Goal: Information Seeking & Learning: Learn about a topic

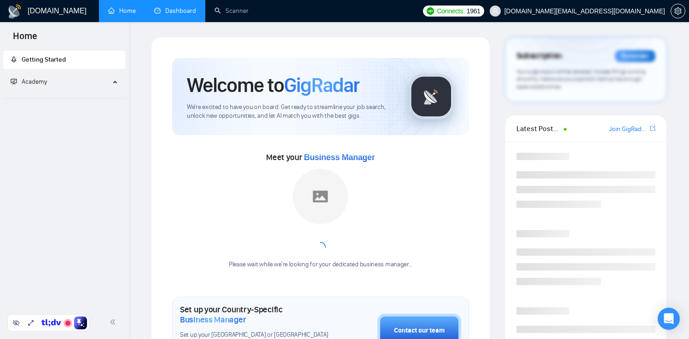
click at [175, 15] on link "Dashboard" at bounding box center [175, 11] width 42 height 8
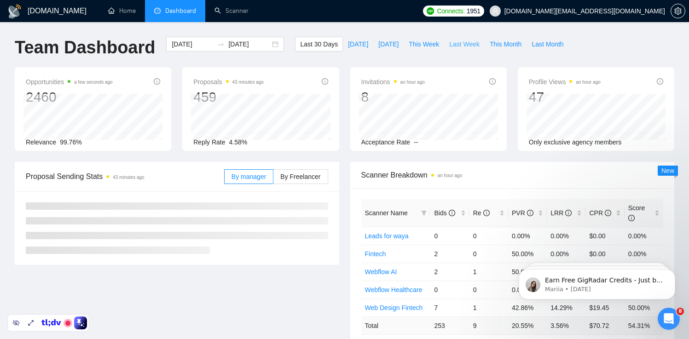
click at [471, 44] on span "Last Week" at bounding box center [464, 44] width 30 height 10
type input "[DATE]"
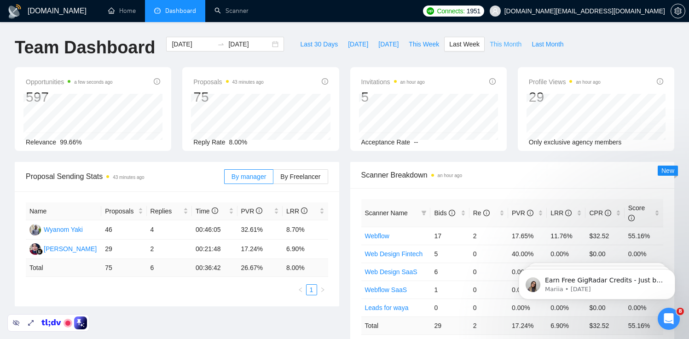
click at [508, 47] on span "This Month" at bounding box center [506, 44] width 32 height 10
type input "[DATE]"
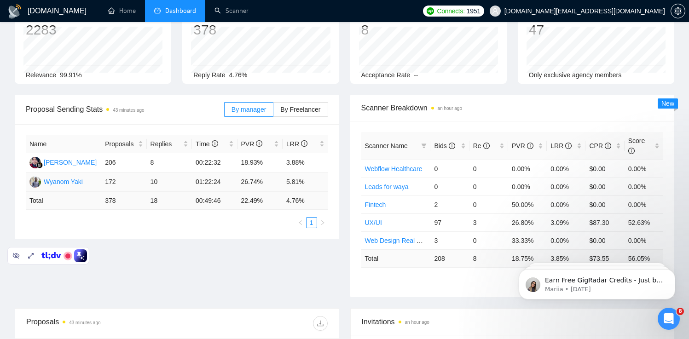
scroll to position [47, 0]
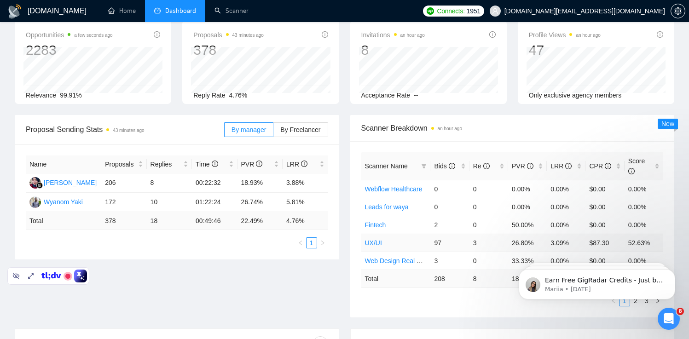
click at [374, 243] on link "UX/UI" at bounding box center [373, 242] width 17 height 7
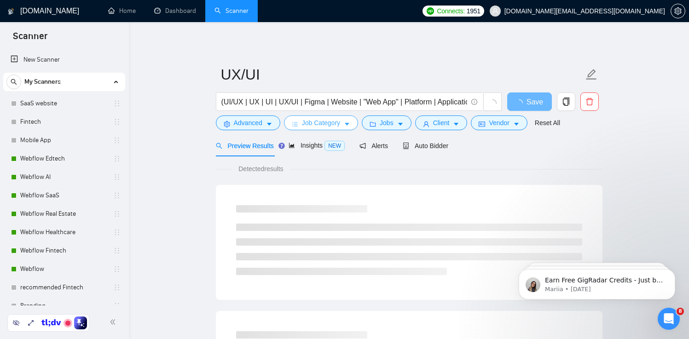
click at [332, 119] on span "Job Category" at bounding box center [321, 123] width 38 height 10
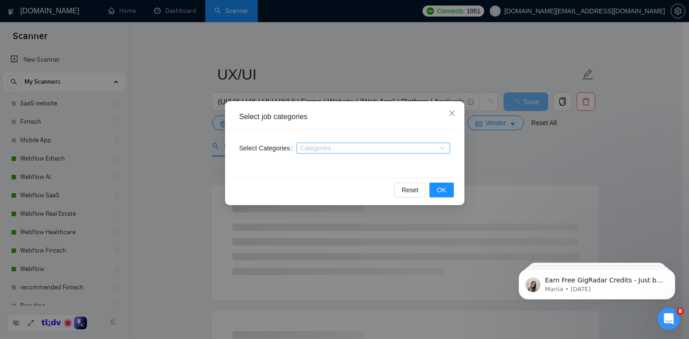
click at [330, 149] on div at bounding box center [369, 148] width 140 height 7
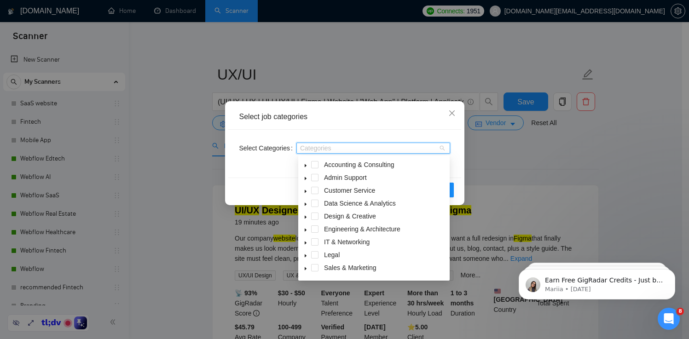
click at [304, 165] on icon "caret-down" at bounding box center [305, 165] width 5 height 5
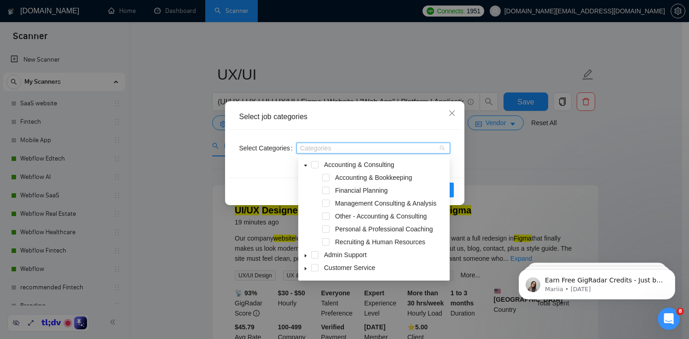
click at [304, 165] on icon "caret-down" at bounding box center [305, 166] width 3 height 2
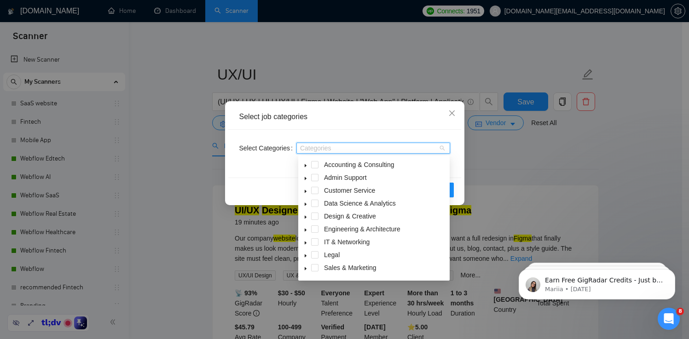
click at [303, 256] on icon "caret-down" at bounding box center [305, 256] width 5 height 5
click at [304, 244] on icon "caret-down" at bounding box center [305, 243] width 5 height 5
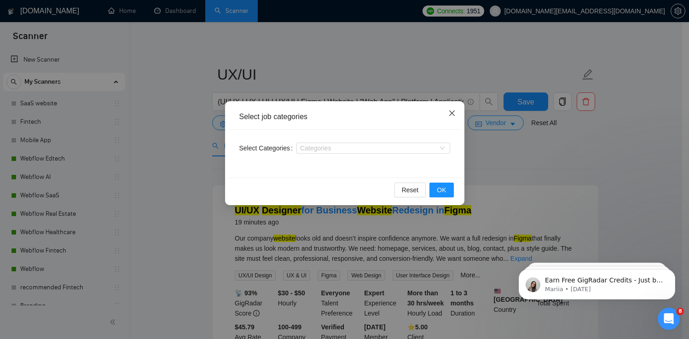
click at [452, 110] on icon "close" at bounding box center [452, 113] width 7 height 7
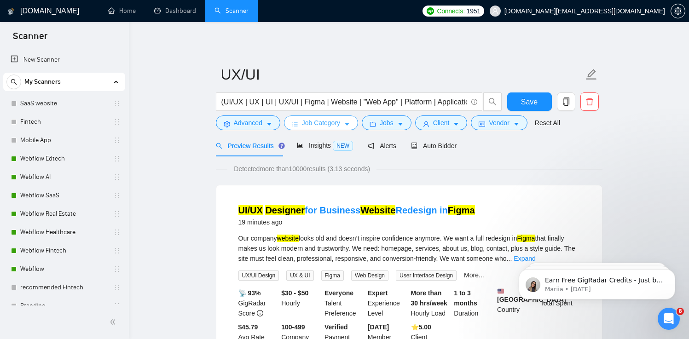
click at [316, 121] on span "Job Category" at bounding box center [321, 123] width 38 height 10
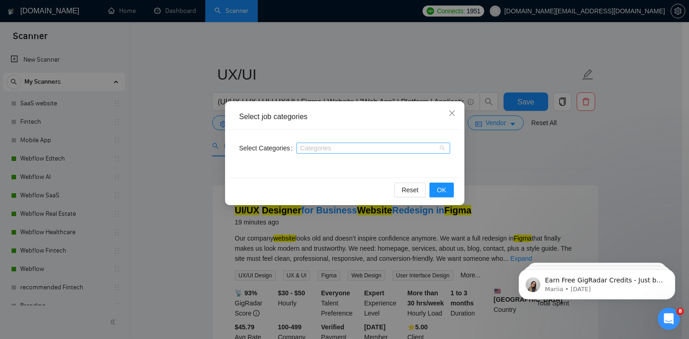
click at [348, 153] on div "Categories" at bounding box center [374, 148] width 154 height 11
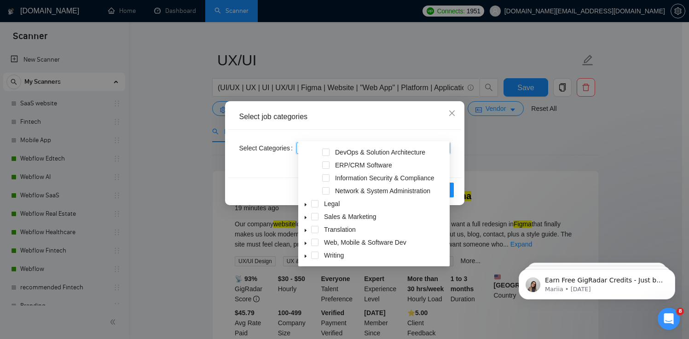
scroll to position [17, 0]
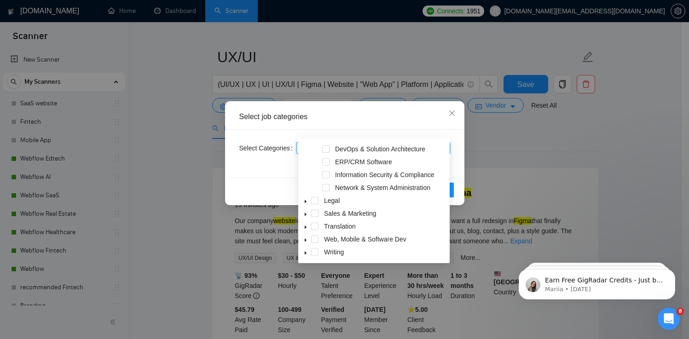
click at [305, 237] on span at bounding box center [305, 239] width 11 height 11
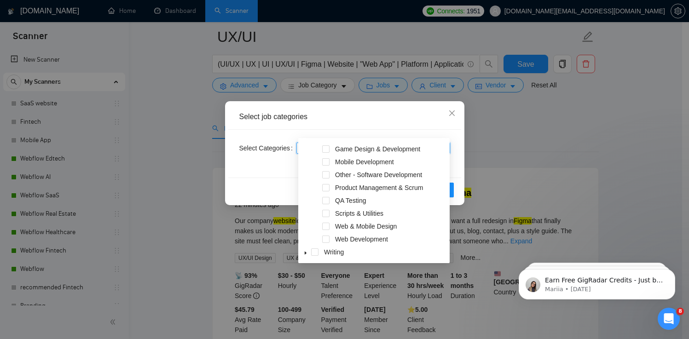
scroll to position [111, 0]
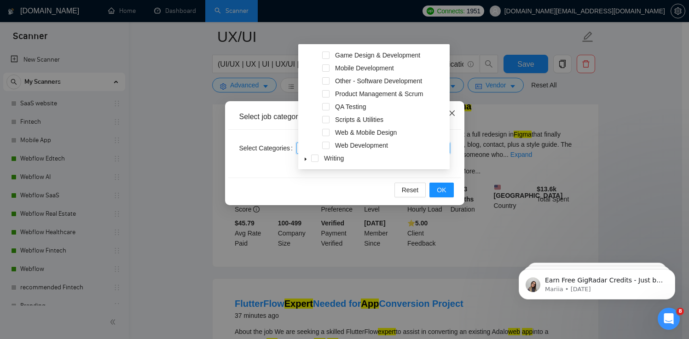
click at [455, 121] on span "Close" at bounding box center [452, 113] width 25 height 25
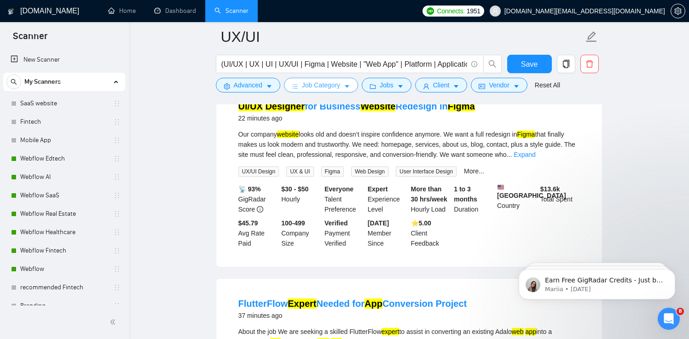
click at [336, 84] on span "Job Category" at bounding box center [321, 85] width 38 height 10
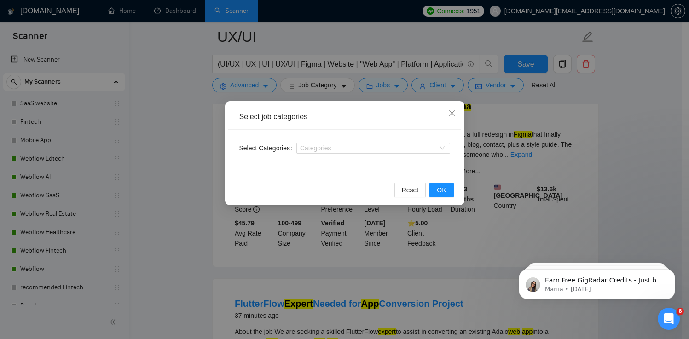
click at [106, 147] on div "Select job categories Select Categories Categories Reset OK" at bounding box center [344, 169] width 689 height 339
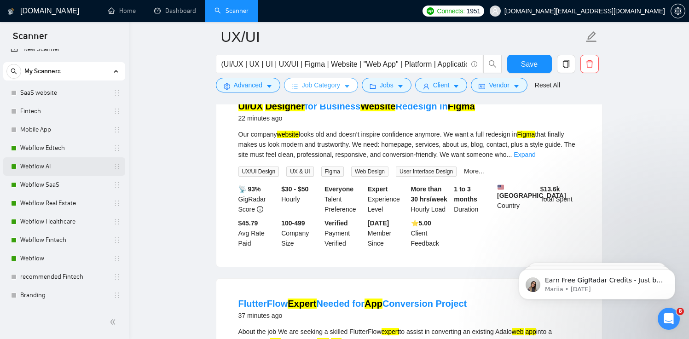
scroll to position [28, 0]
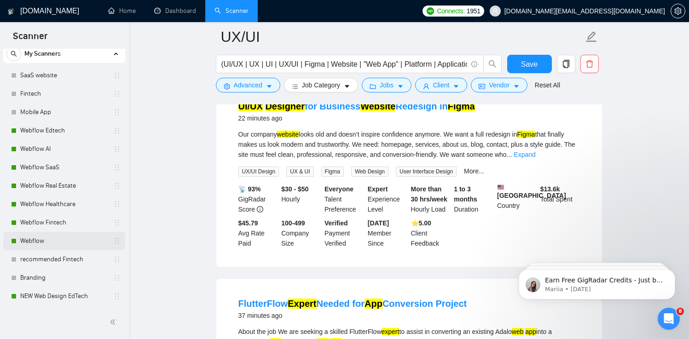
click at [56, 243] on link "Webflow" at bounding box center [63, 241] width 87 height 18
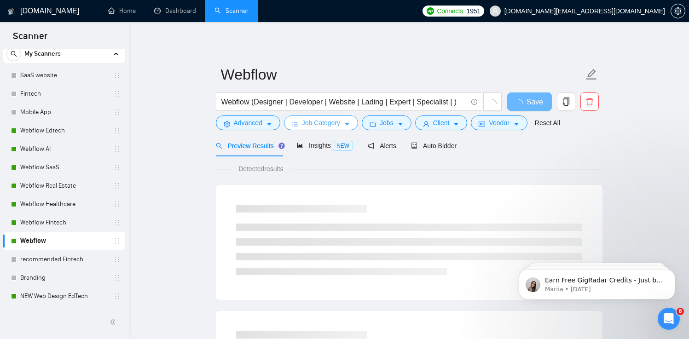
click at [340, 119] on span "Job Category" at bounding box center [321, 123] width 38 height 10
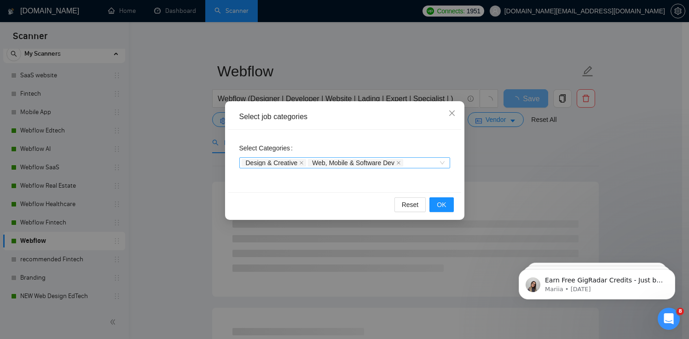
scroll to position [4, 0]
click at [442, 162] on div "Design & Creative Web, Mobile & Software Dev" at bounding box center [344, 162] width 211 height 11
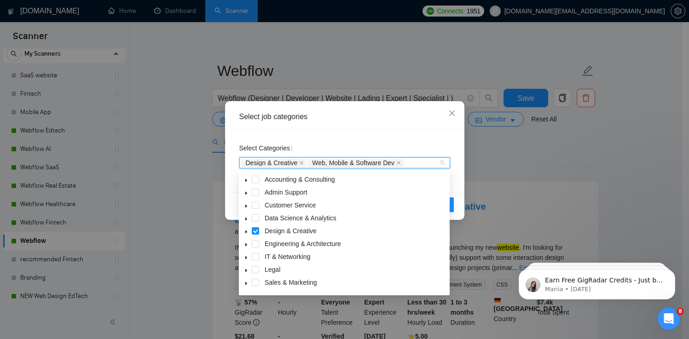
click at [245, 231] on icon "caret-down" at bounding box center [246, 232] width 5 height 5
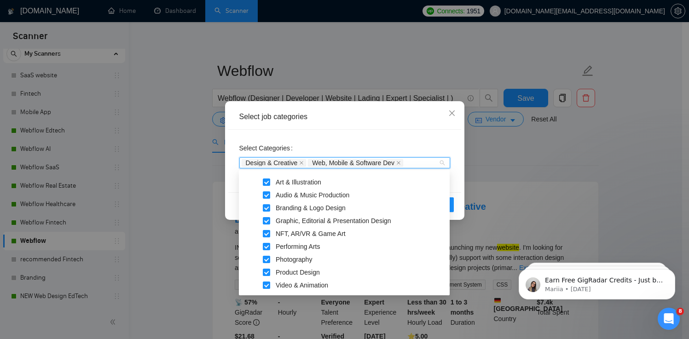
scroll to position [64, 0]
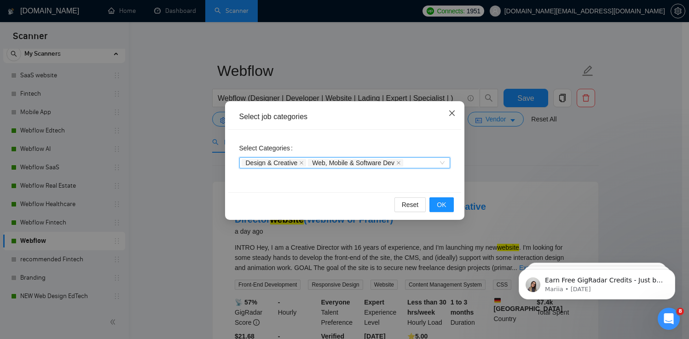
click at [456, 109] on span "Close" at bounding box center [452, 113] width 25 height 25
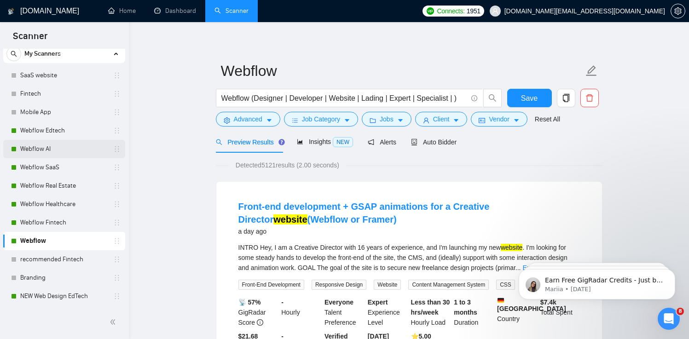
click at [48, 142] on link "Webflow AI" at bounding box center [63, 149] width 87 height 18
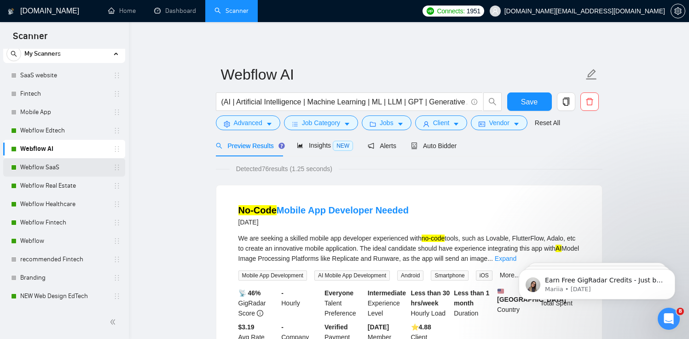
click at [38, 165] on link "Webflow SaaS" at bounding box center [63, 167] width 87 height 18
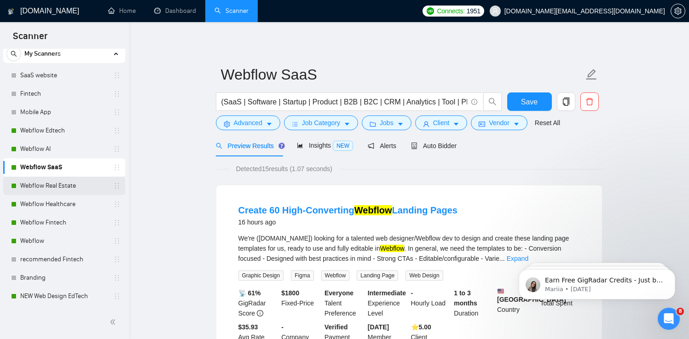
click at [39, 183] on link "Webflow Real Estate" at bounding box center [63, 186] width 87 height 18
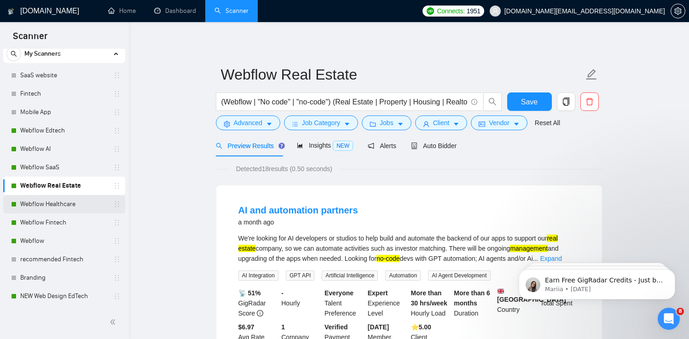
click at [41, 202] on link "Webflow Healthcare" at bounding box center [63, 204] width 87 height 18
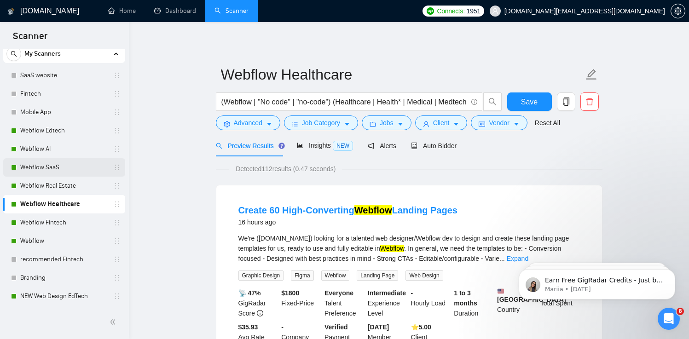
click at [52, 167] on link "Webflow SaaS" at bounding box center [63, 167] width 87 height 18
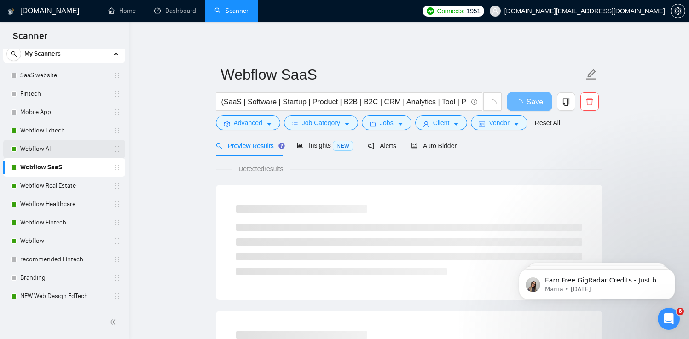
click at [53, 151] on link "Webflow AI" at bounding box center [63, 149] width 87 height 18
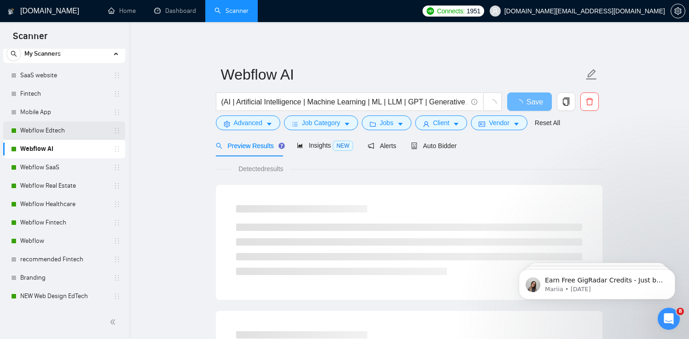
click at [55, 128] on link "Webflow Edtech" at bounding box center [63, 131] width 87 height 18
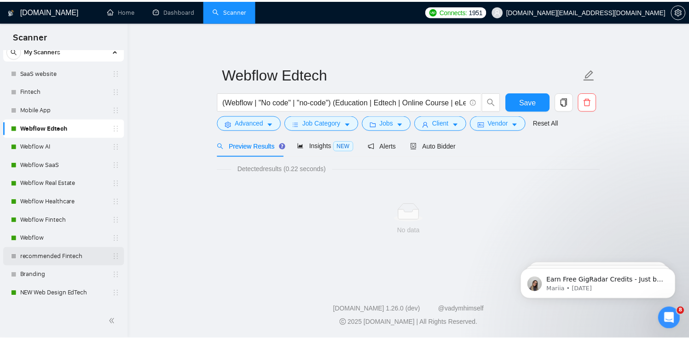
scroll to position [45, 0]
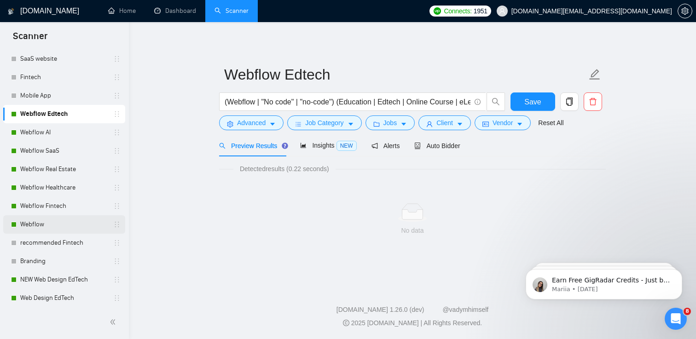
click at [41, 228] on link "Webflow" at bounding box center [63, 225] width 87 height 18
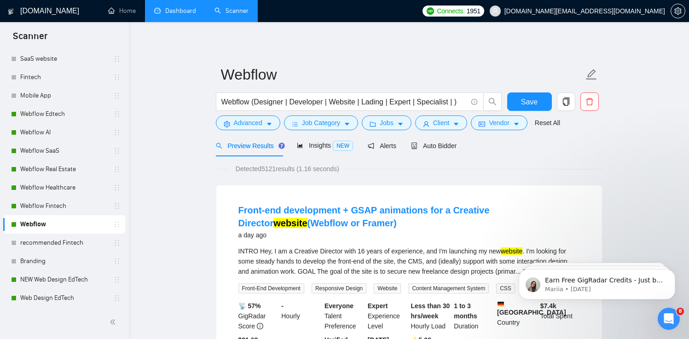
click at [154, 7] on link "Dashboard" at bounding box center [175, 11] width 42 height 8
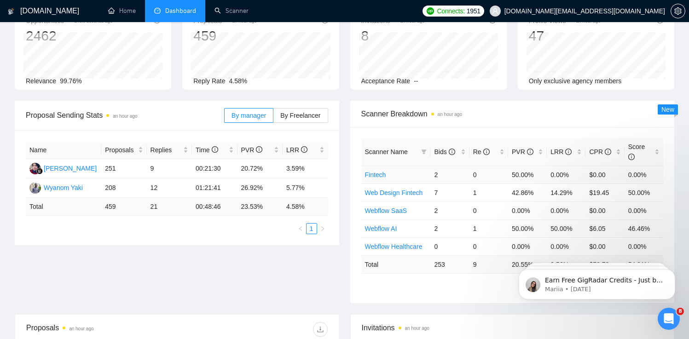
scroll to position [64, 0]
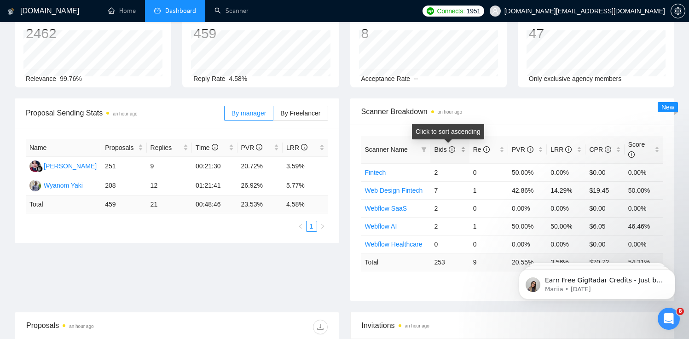
click at [441, 147] on span "Bids" at bounding box center [444, 149] width 21 height 7
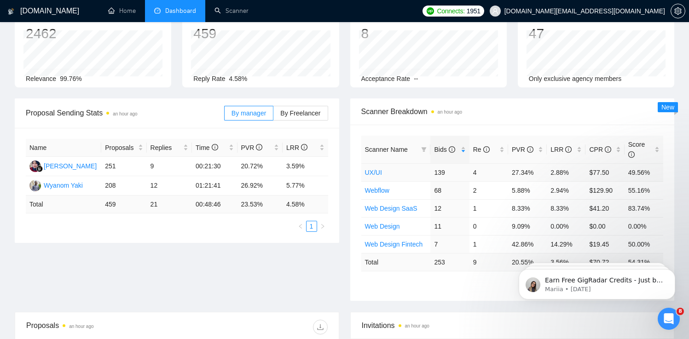
click at [369, 173] on link "UX/UI" at bounding box center [373, 172] width 17 height 7
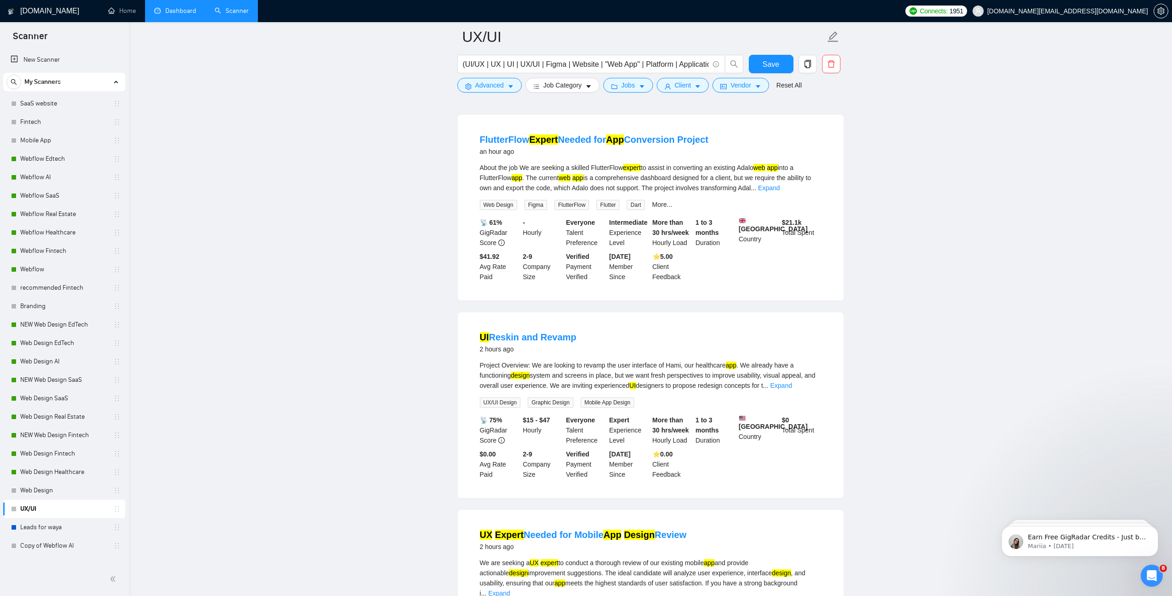
scroll to position [472, 0]
click at [604, 339] on div "UI Reskin and Revamp 2 hours ago" at bounding box center [651, 344] width 342 height 24
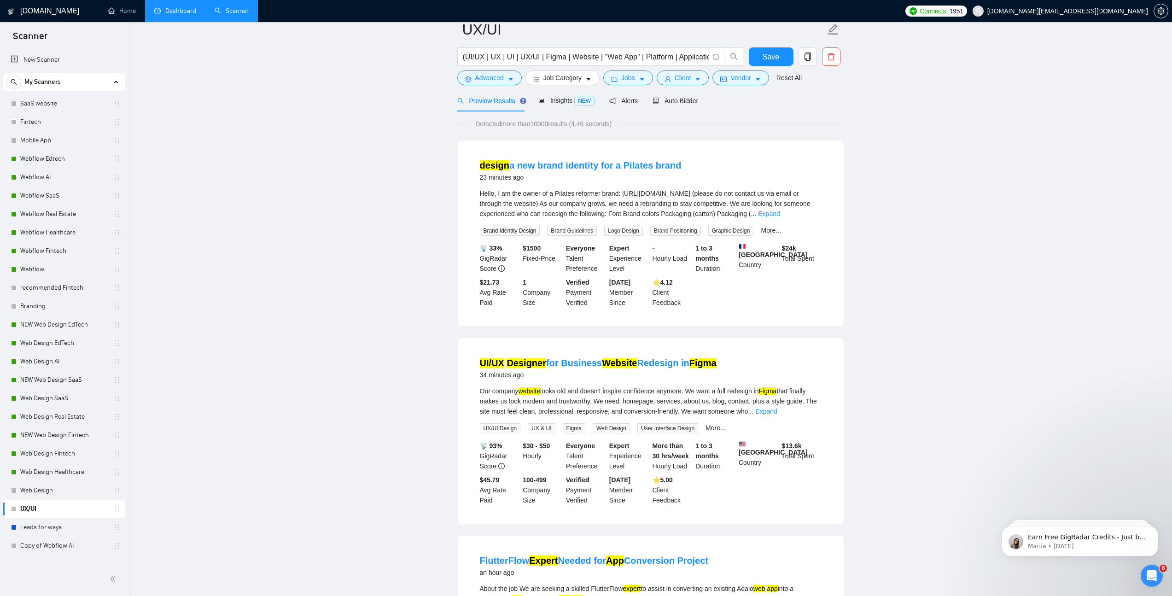
scroll to position [0, 0]
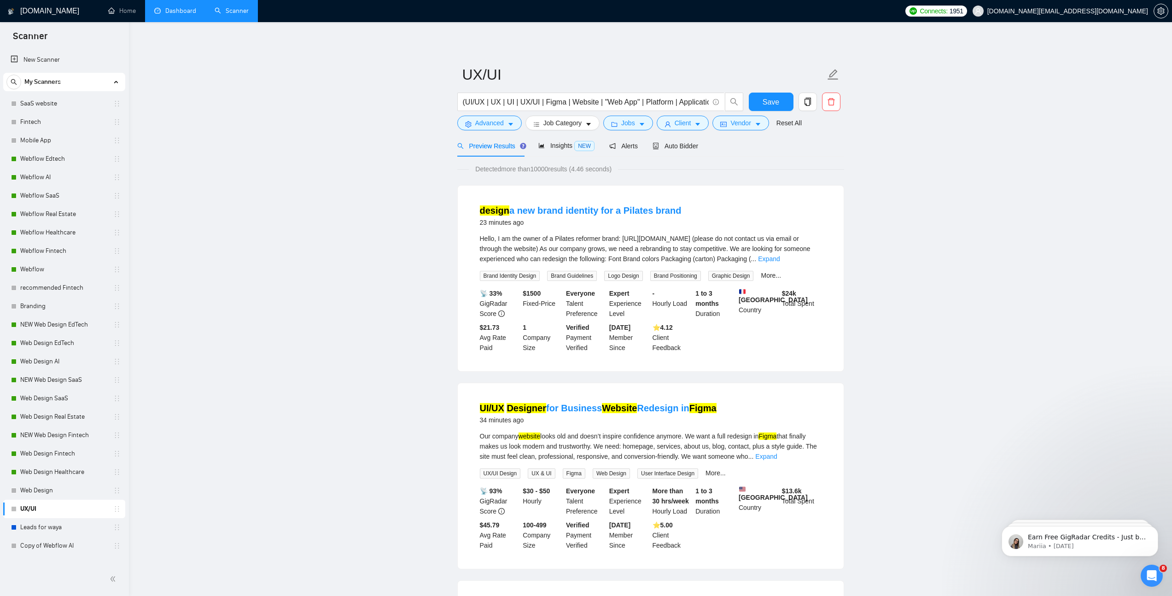
click at [188, 7] on link "Dashboard" at bounding box center [175, 11] width 42 height 8
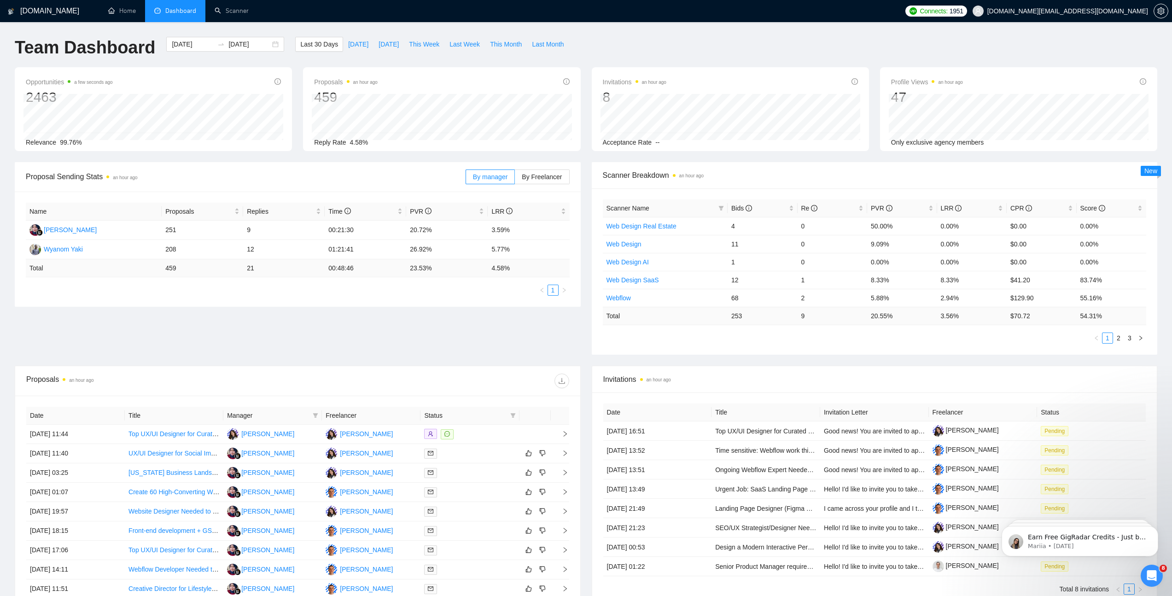
click at [622, 207] on span "Scanner Name" at bounding box center [627, 207] width 43 height 7
click at [689, 211] on span "Bids" at bounding box center [759, 208] width 56 height 10
click at [689, 212] on span "Bids" at bounding box center [759, 208] width 56 height 10
click at [650, 240] on td "Webflow" at bounding box center [665, 244] width 125 height 18
click at [626, 243] on link "Webflow" at bounding box center [618, 243] width 24 height 7
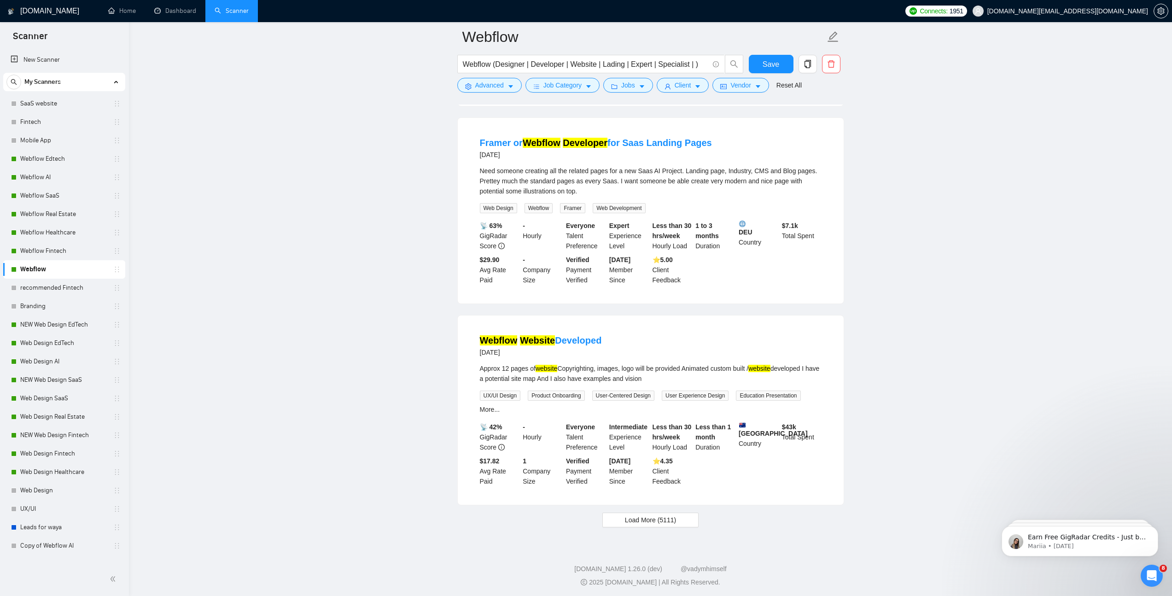
scroll to position [1701, 0]
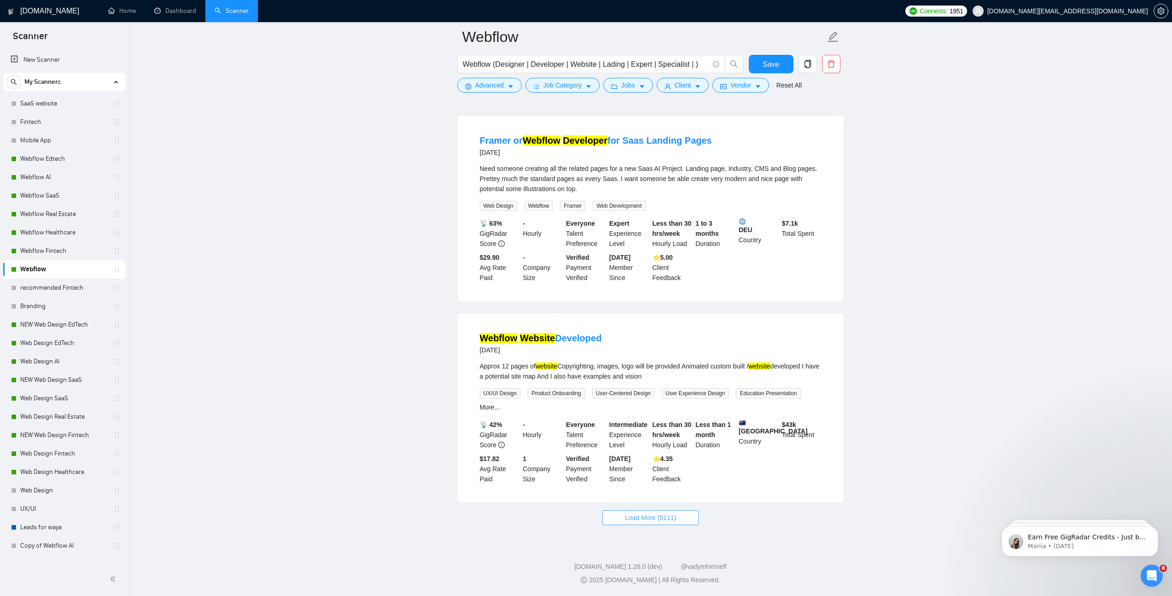
click at [654, 339] on span "Load More (5111)" at bounding box center [650, 518] width 51 height 10
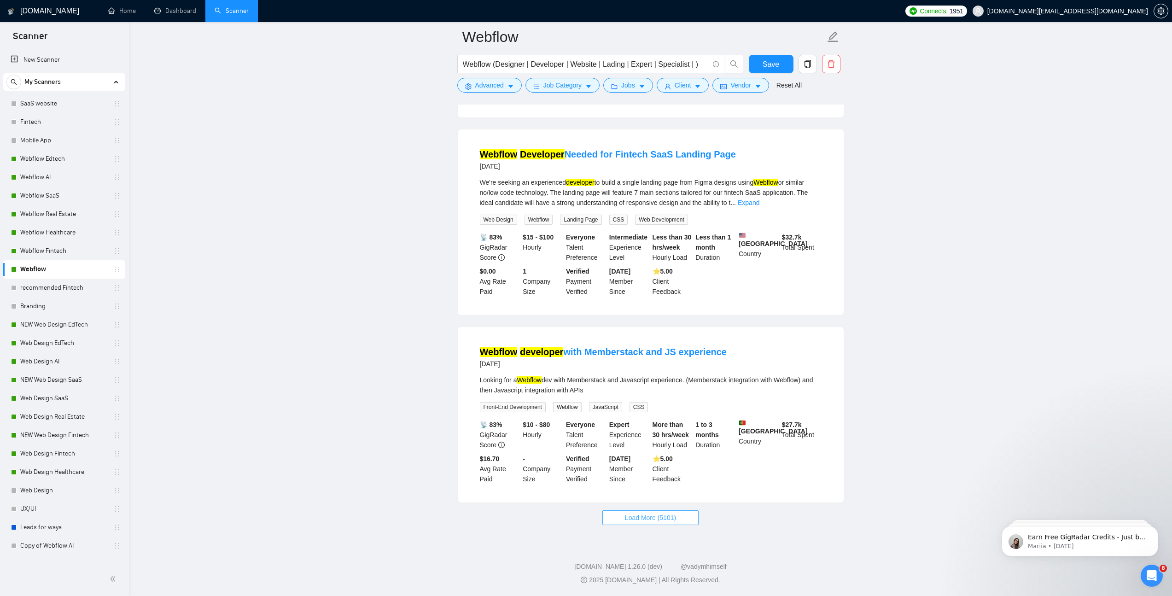
scroll to position [3696, 0]
click at [165, 12] on link "Dashboard" at bounding box center [175, 11] width 42 height 8
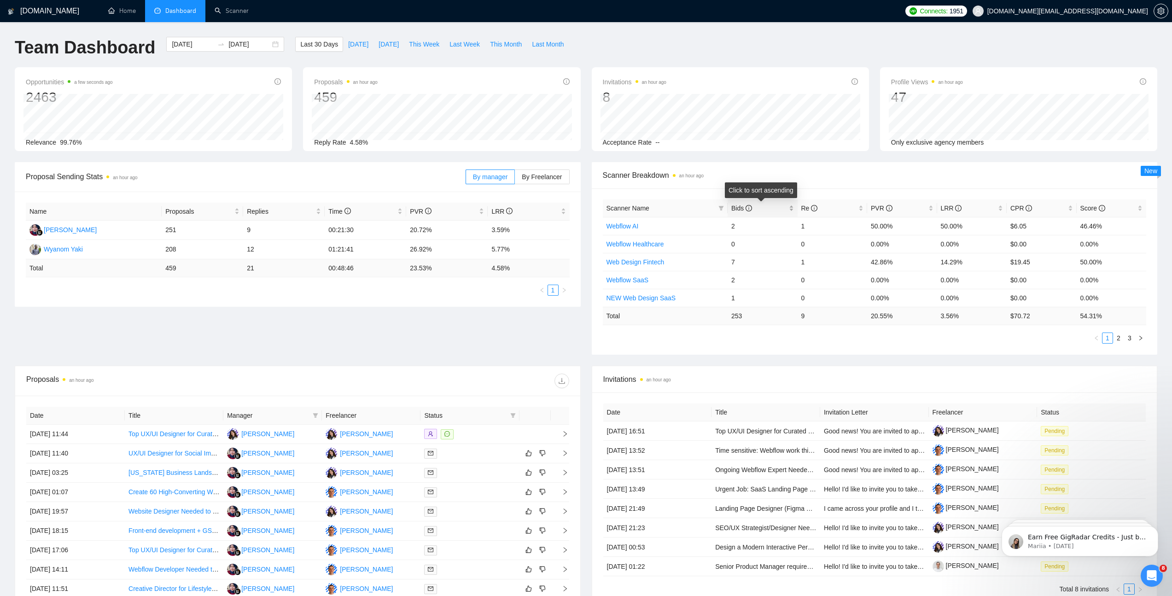
click at [689, 210] on span "Bids" at bounding box center [741, 207] width 21 height 7
click at [689, 227] on td "139" at bounding box center [763, 226] width 70 height 18
click at [689, 228] on td "UX/UI" at bounding box center [665, 226] width 125 height 18
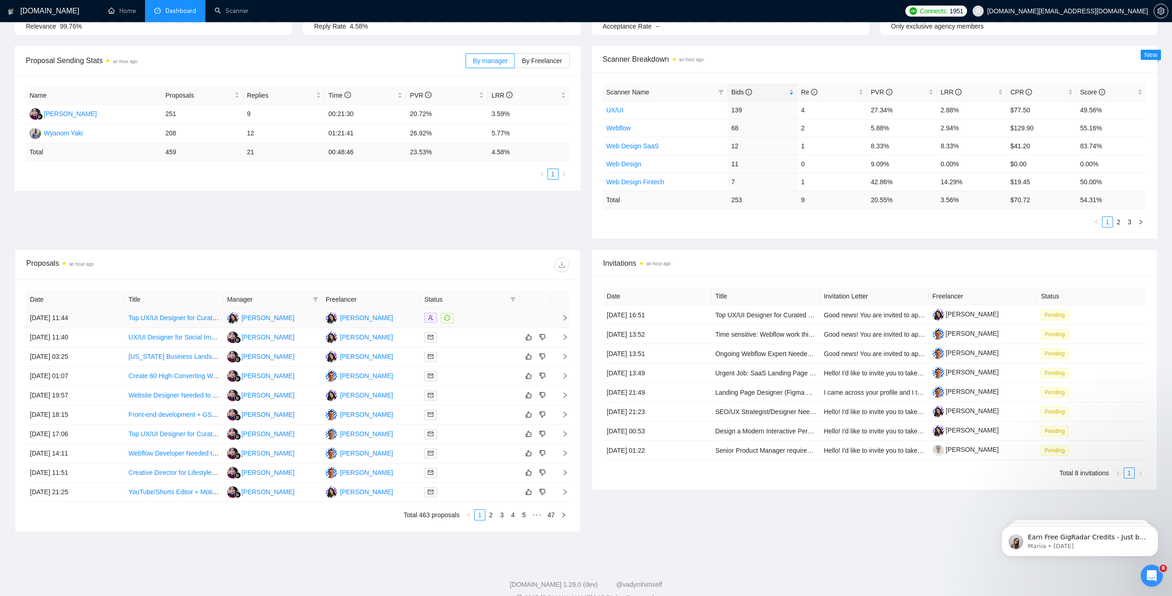
scroll to position [134, 0]
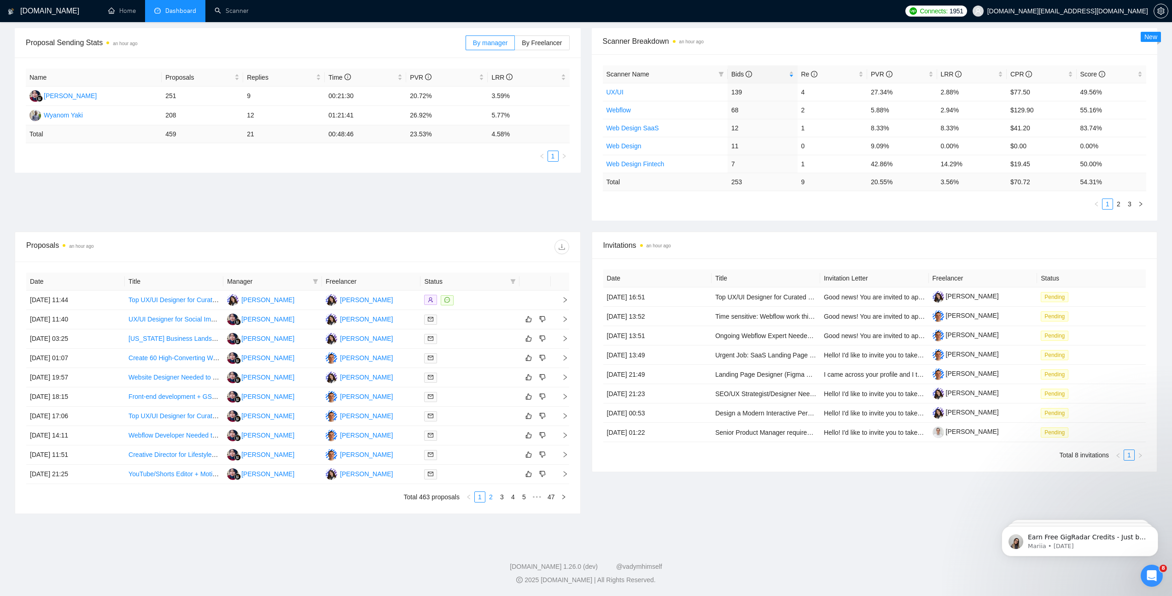
click at [490, 339] on link "2" at bounding box center [491, 497] width 10 height 10
click at [92, 298] on td "[DATE] 18:05" at bounding box center [75, 300] width 99 height 19
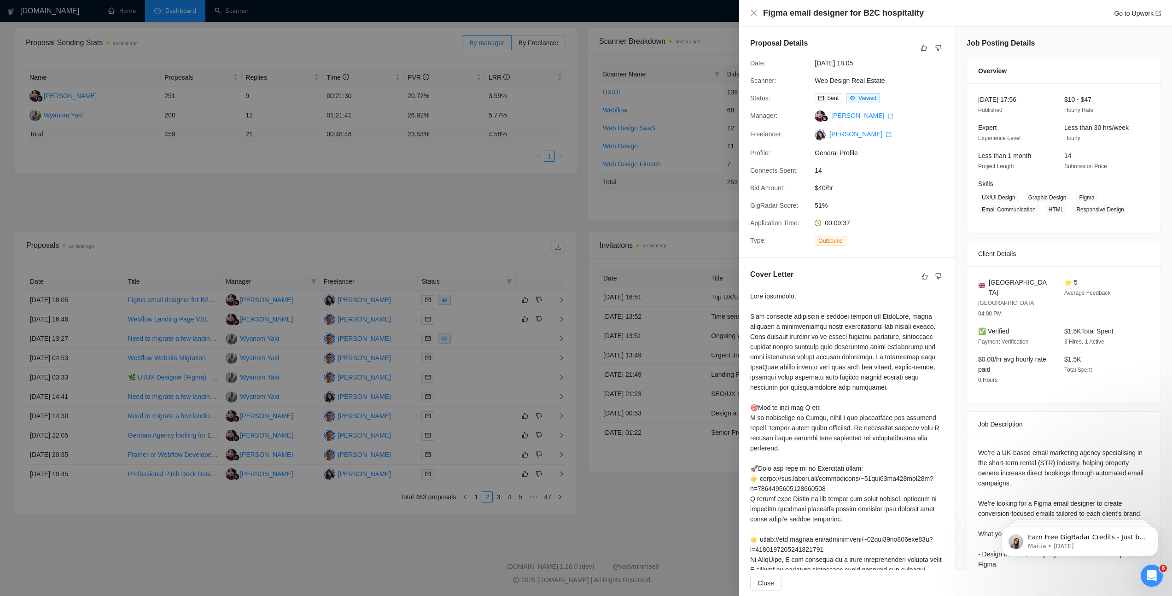
click at [102, 327] on div at bounding box center [586, 298] width 1172 height 596
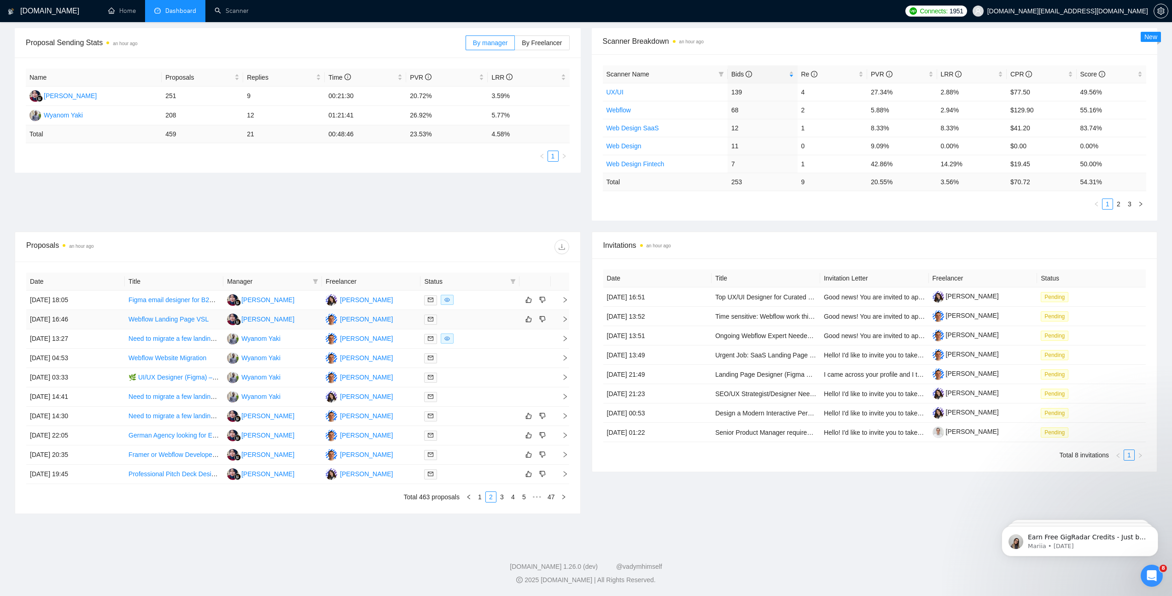
click at [107, 320] on td "[DATE] 16:46" at bounding box center [75, 319] width 99 height 19
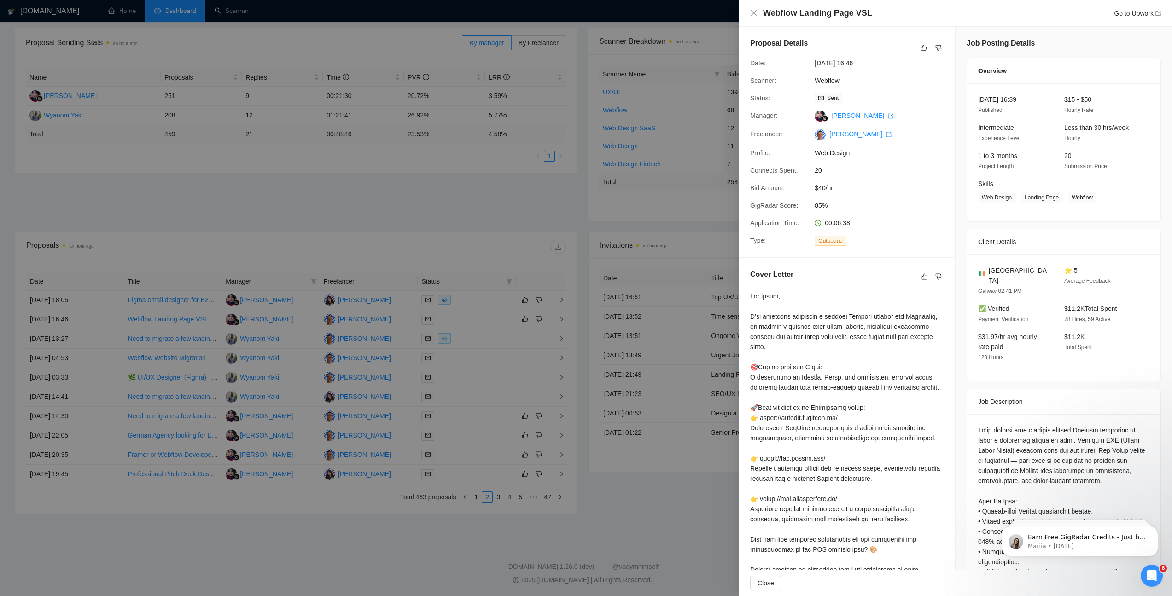
click at [107, 320] on div at bounding box center [586, 298] width 1172 height 596
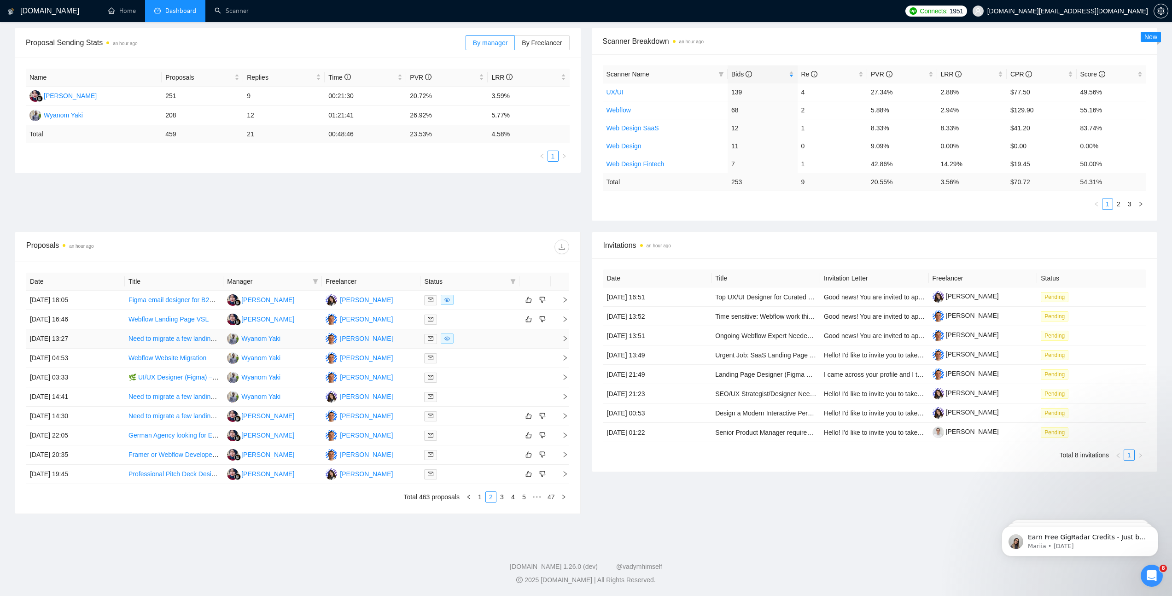
click at [105, 339] on td "[DATE] 13:27" at bounding box center [75, 338] width 99 height 19
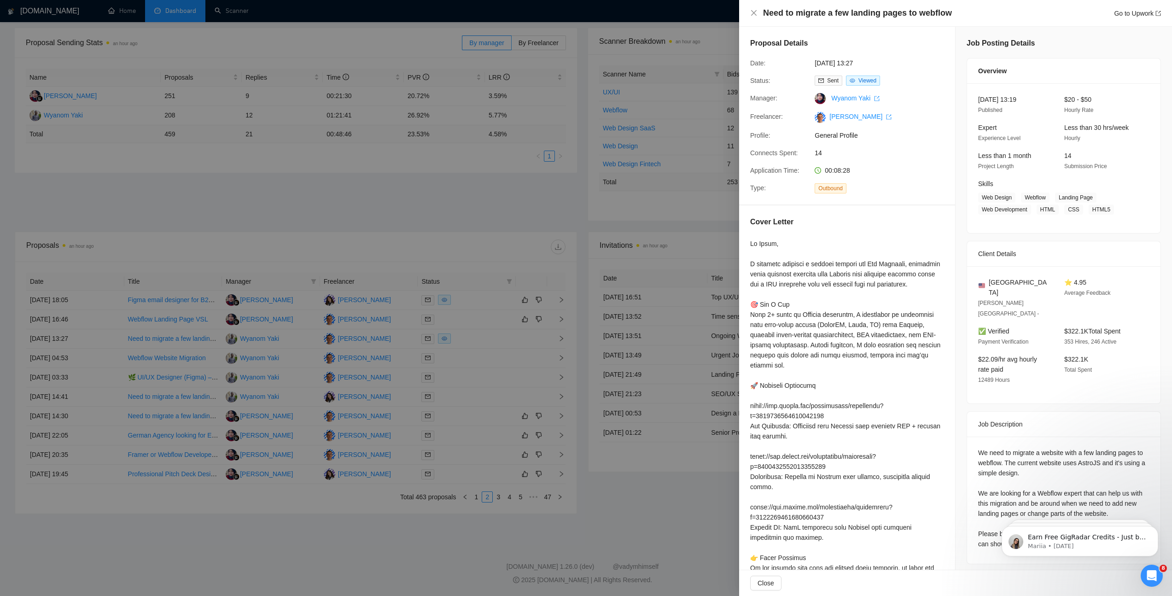
click at [105, 339] on div at bounding box center [586, 298] width 1172 height 596
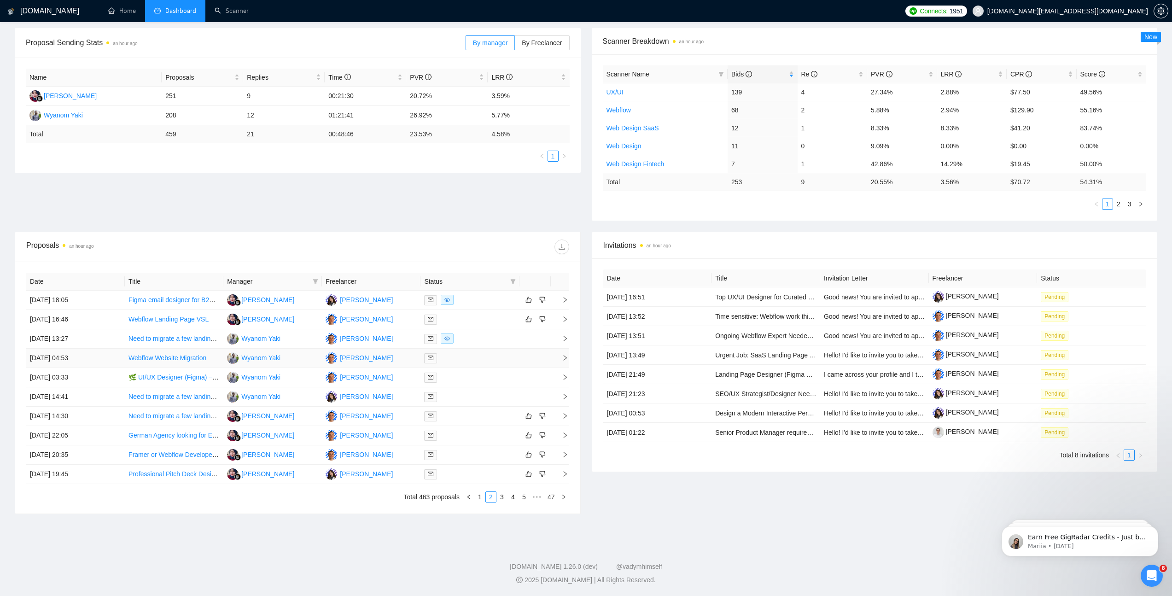
click at [107, 339] on td "[DATE] 04:53" at bounding box center [75, 358] width 99 height 19
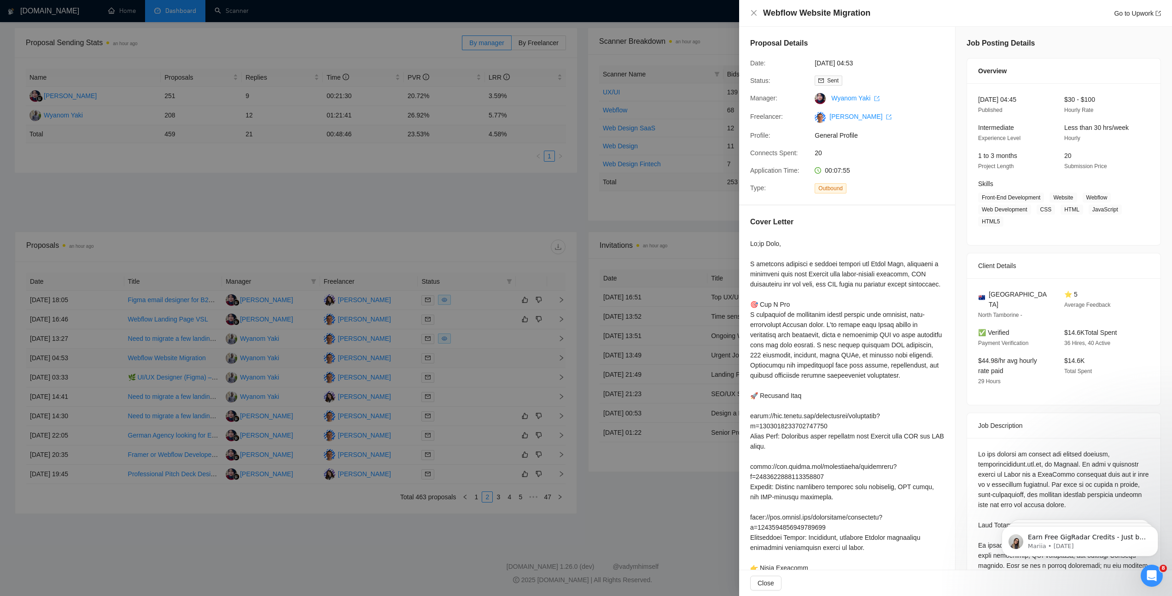
click at [107, 339] on div at bounding box center [586, 298] width 1172 height 596
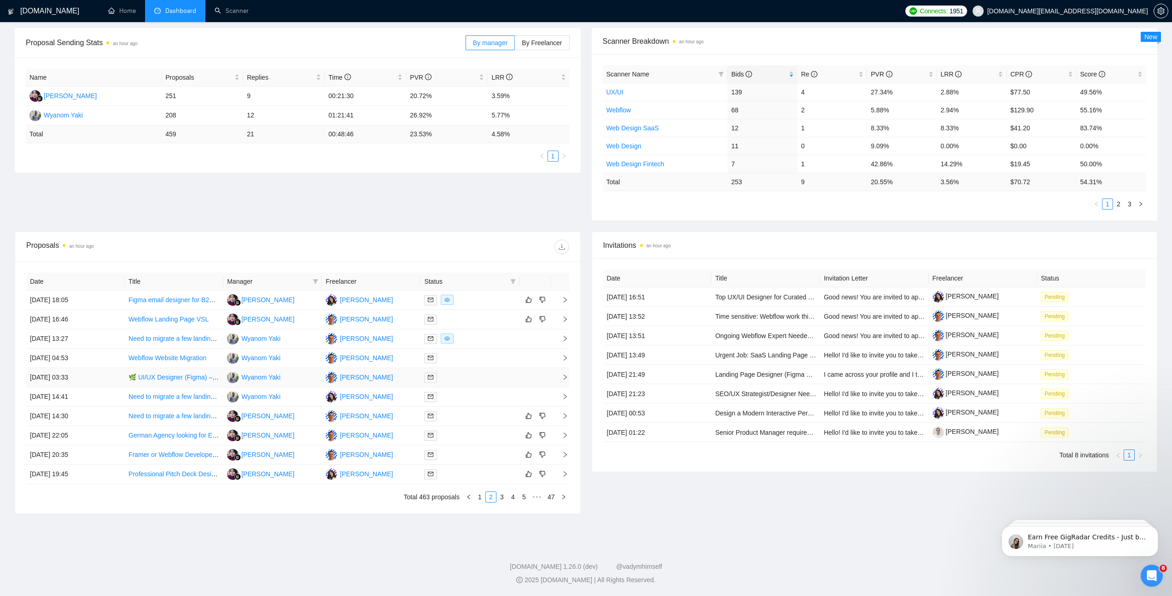
click at [109, 339] on td "[DATE] 03:33" at bounding box center [75, 377] width 99 height 19
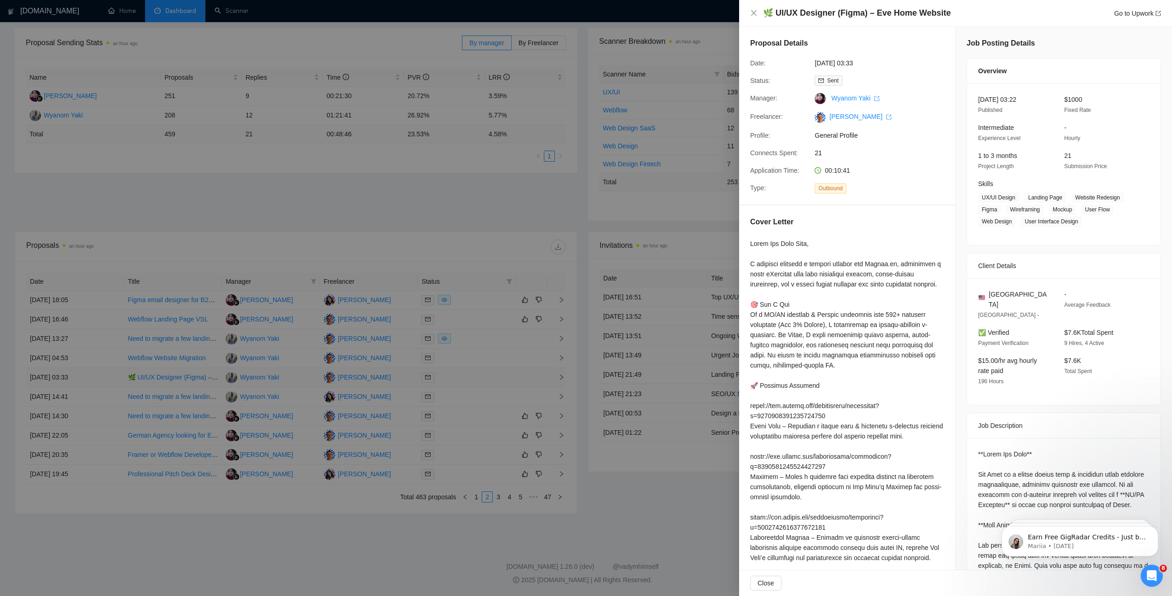
click at [109, 339] on div at bounding box center [586, 298] width 1172 height 596
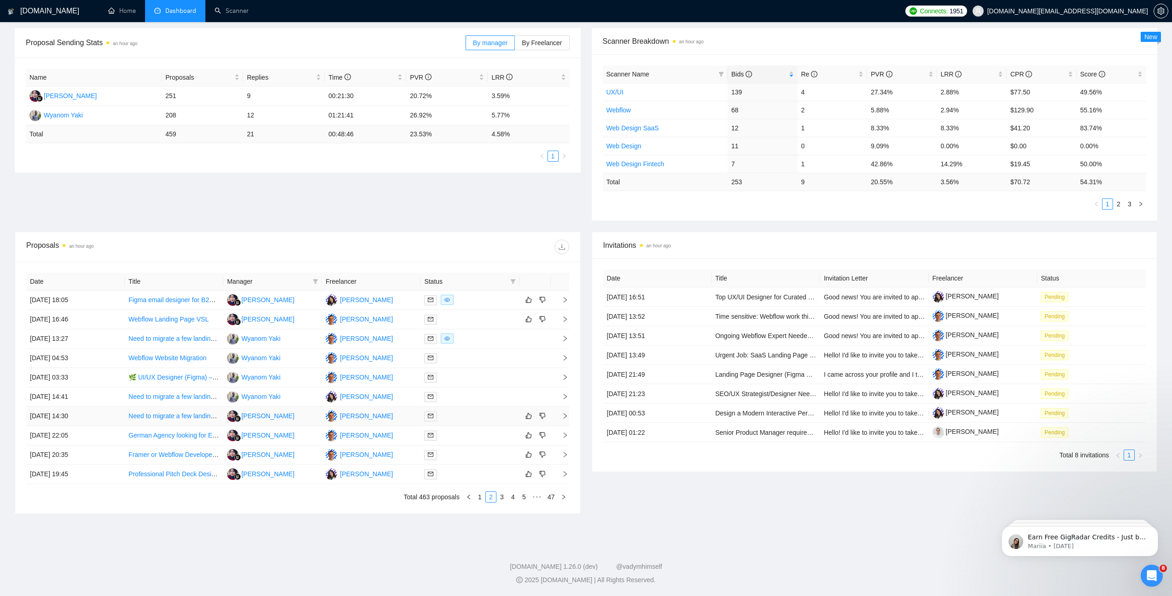
click at [101, 339] on td "[DATE] 14:30" at bounding box center [75, 416] width 99 height 19
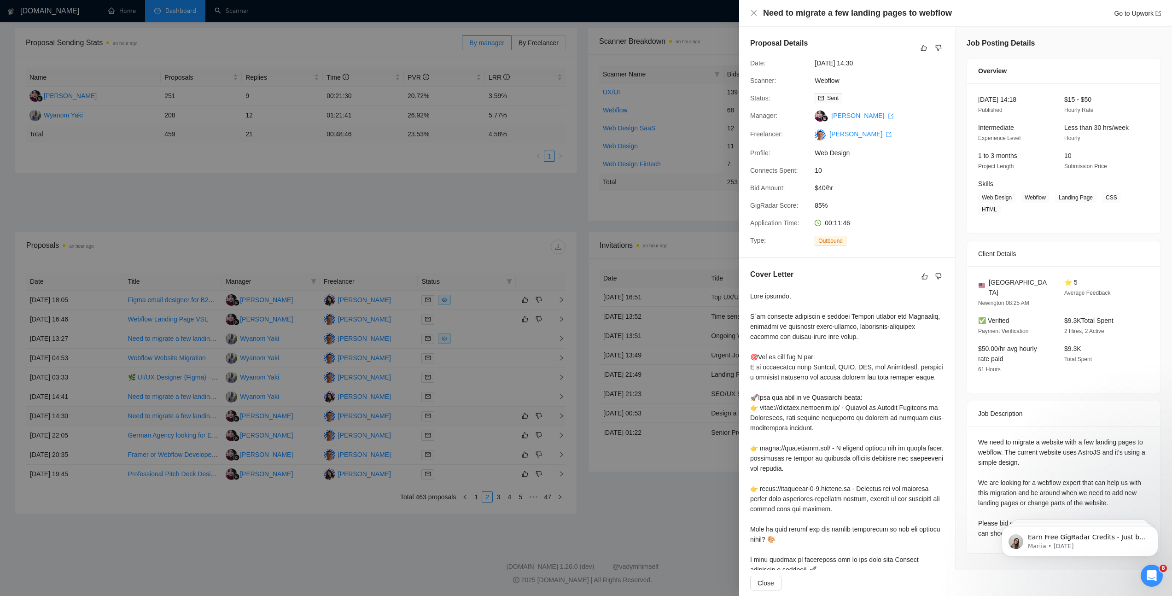
click at [101, 339] on div at bounding box center [586, 298] width 1172 height 596
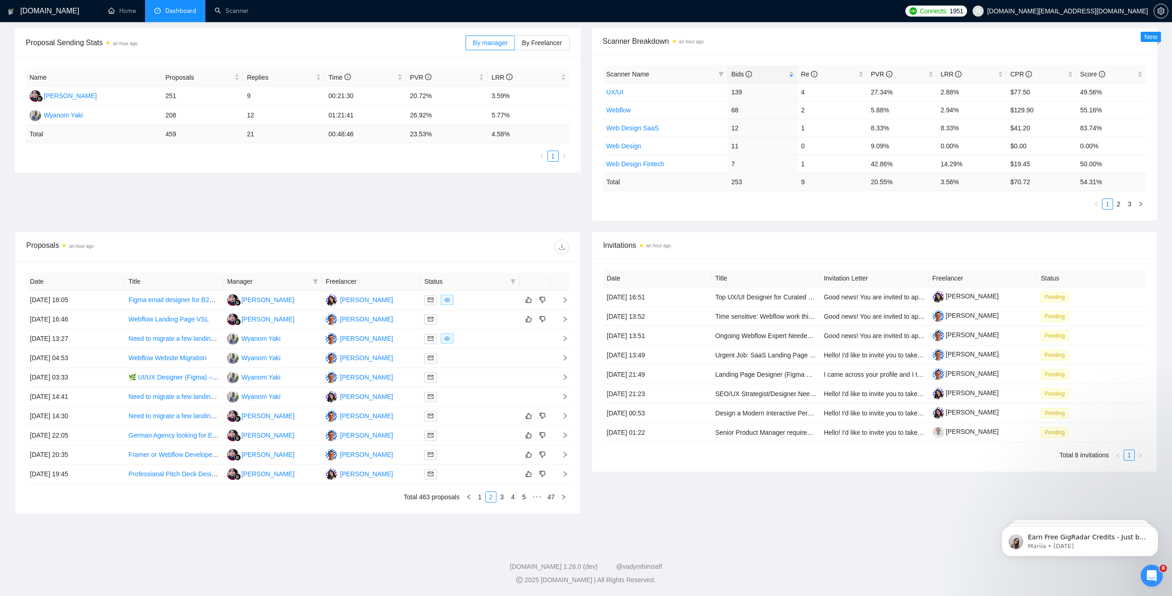
click at [100, 339] on td "[DATE] 22:05" at bounding box center [75, 435] width 99 height 19
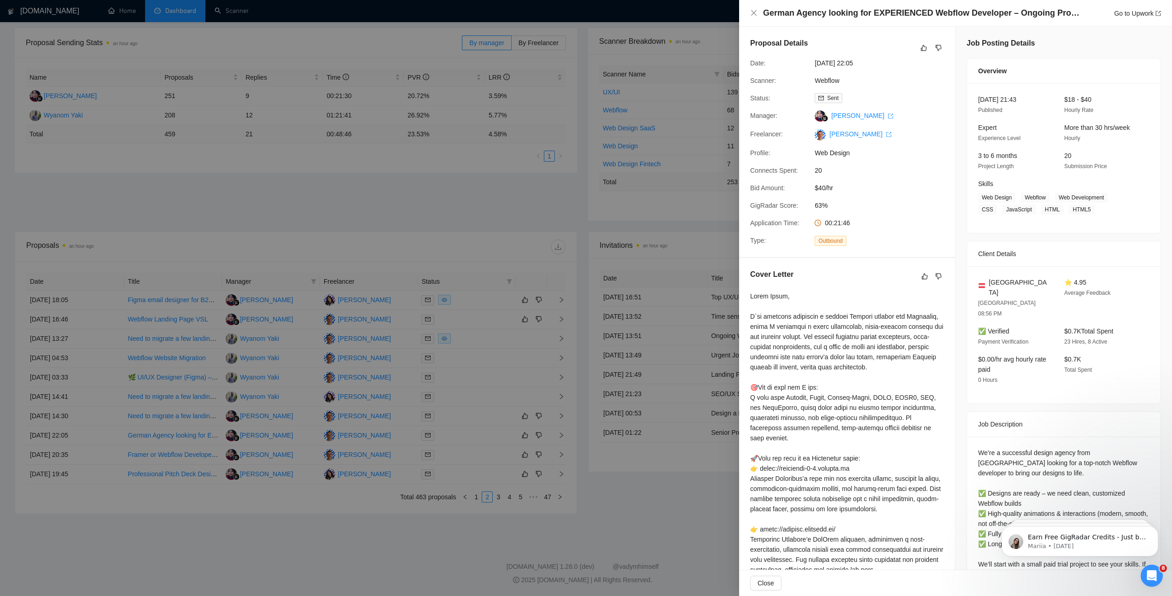
click at [100, 339] on div at bounding box center [586, 298] width 1172 height 596
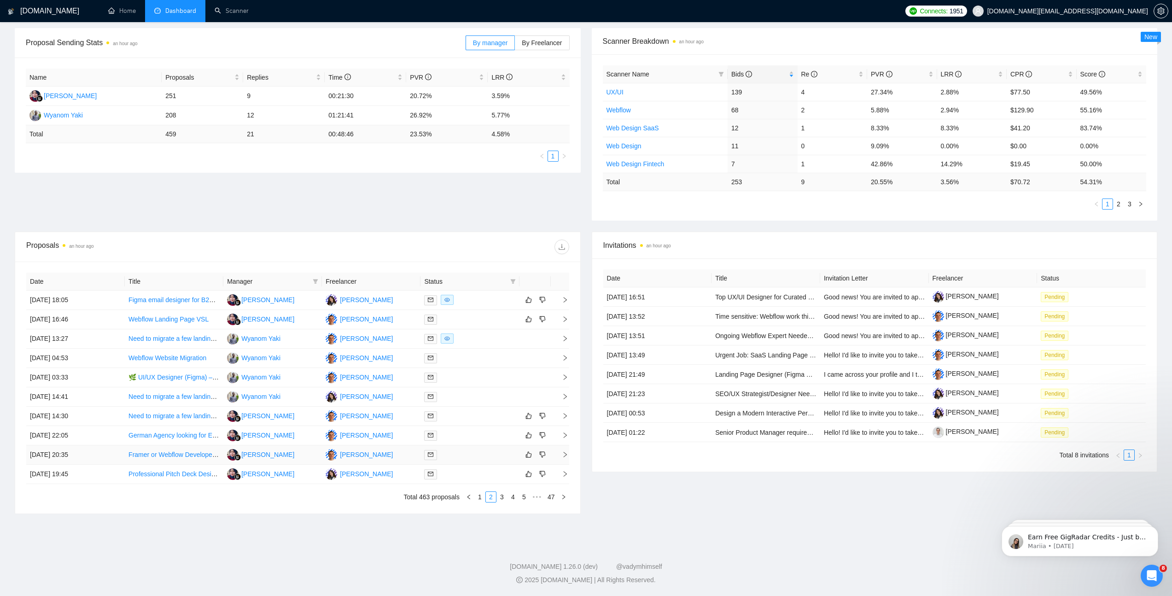
click at [101, 339] on td "[DATE] 20:35" at bounding box center [75, 454] width 99 height 19
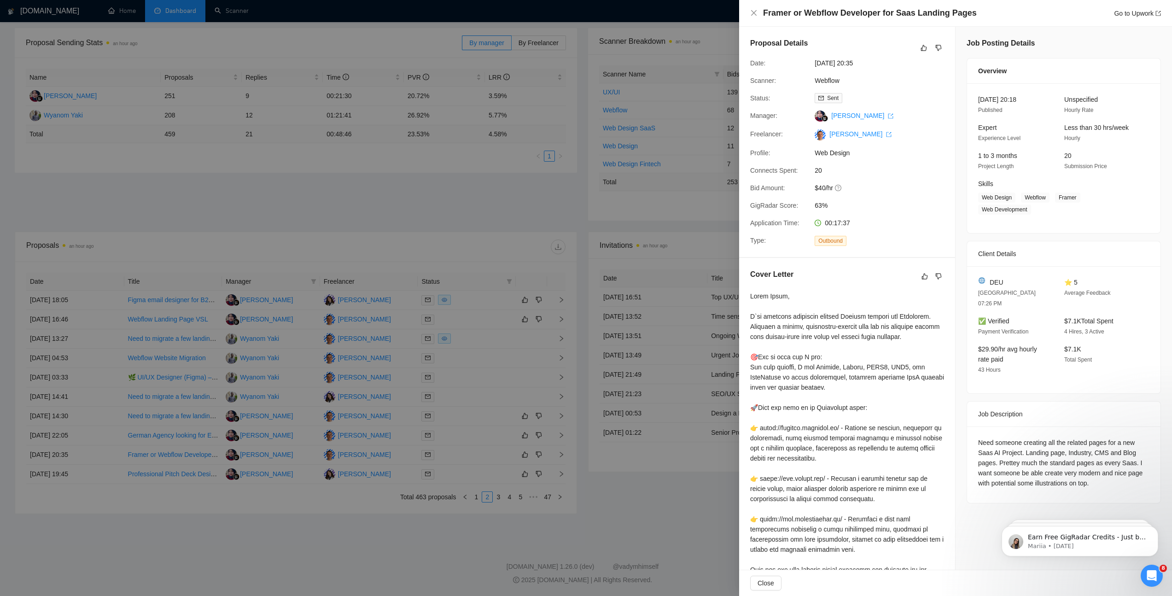
click at [101, 339] on div at bounding box center [586, 298] width 1172 height 596
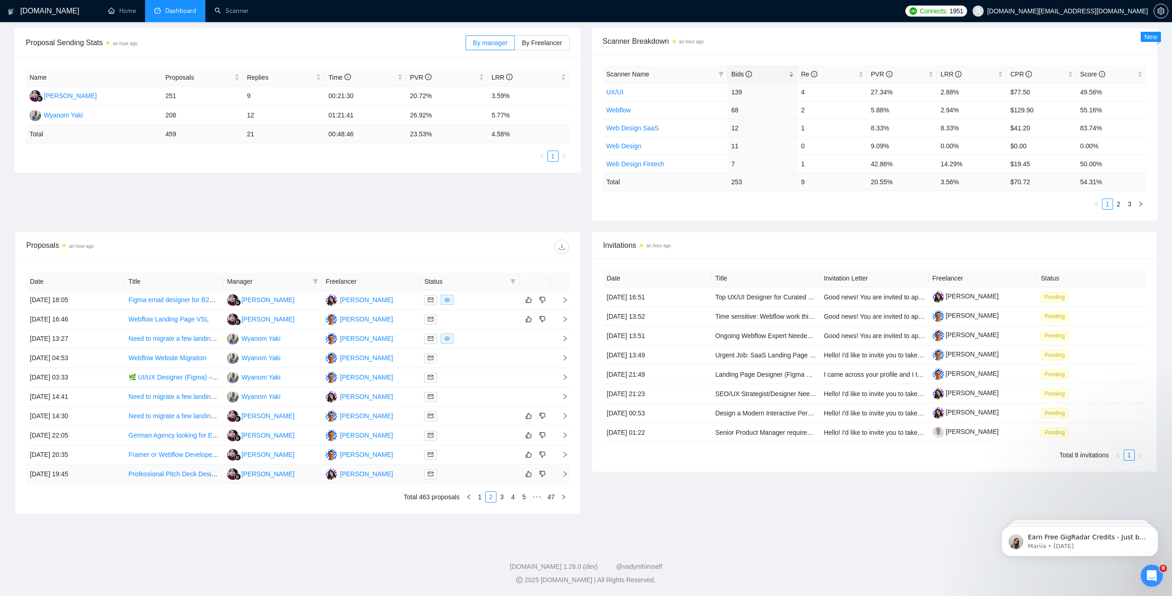
click at [100, 339] on td "[DATE] 19:45" at bounding box center [75, 474] width 99 height 19
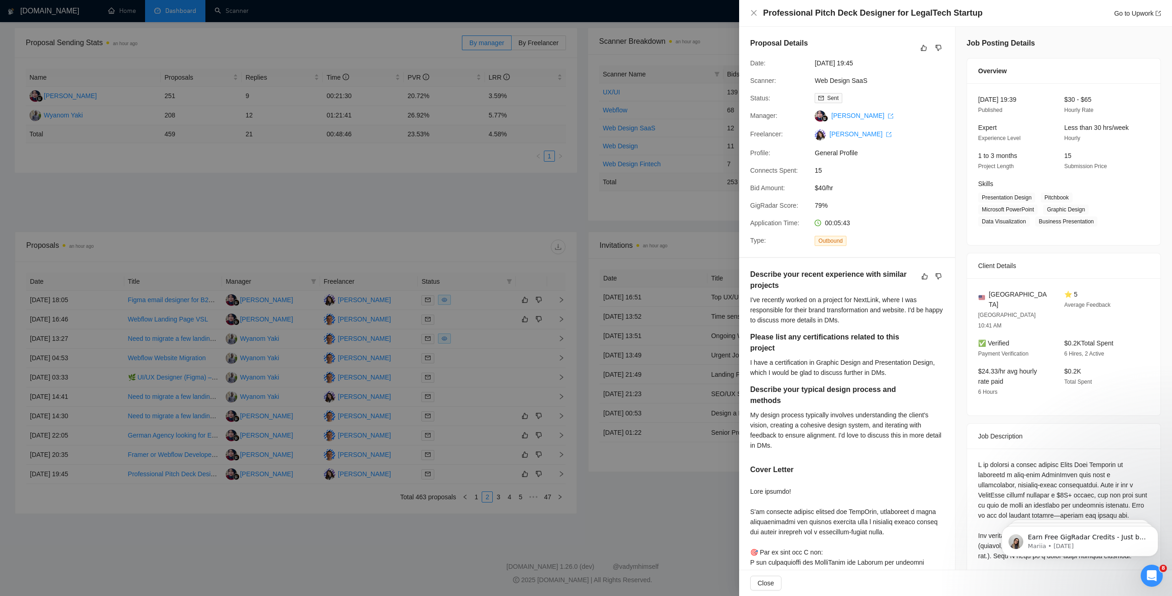
click at [100, 339] on div at bounding box center [586, 298] width 1172 height 596
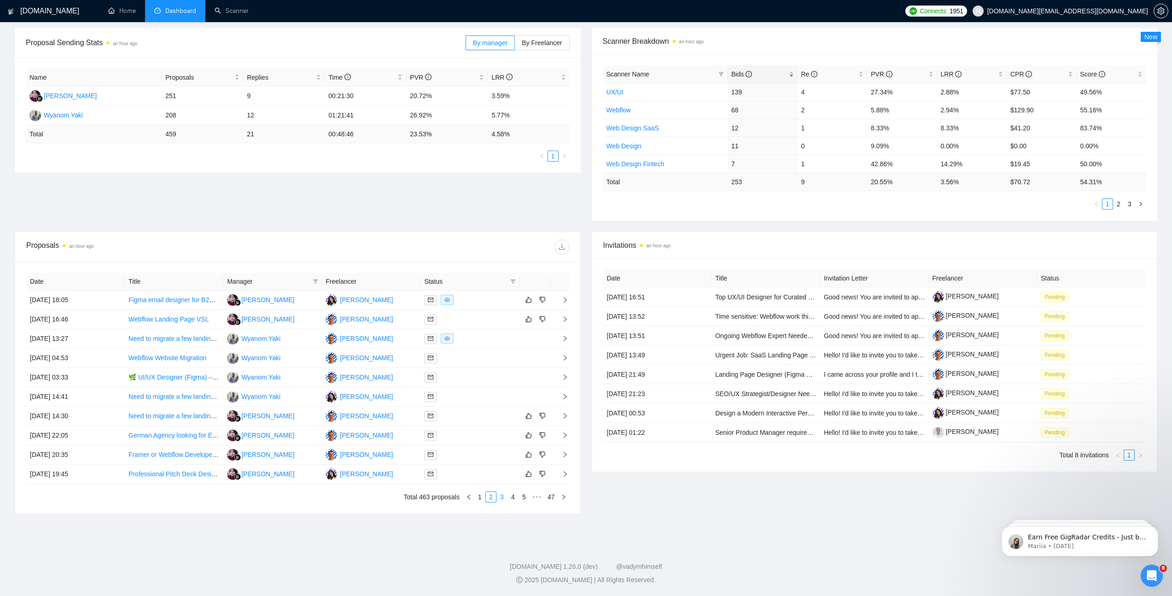
click at [501, 339] on link "3" at bounding box center [502, 497] width 10 height 10
click at [101, 318] on td "[DATE] 12:20" at bounding box center [75, 319] width 99 height 19
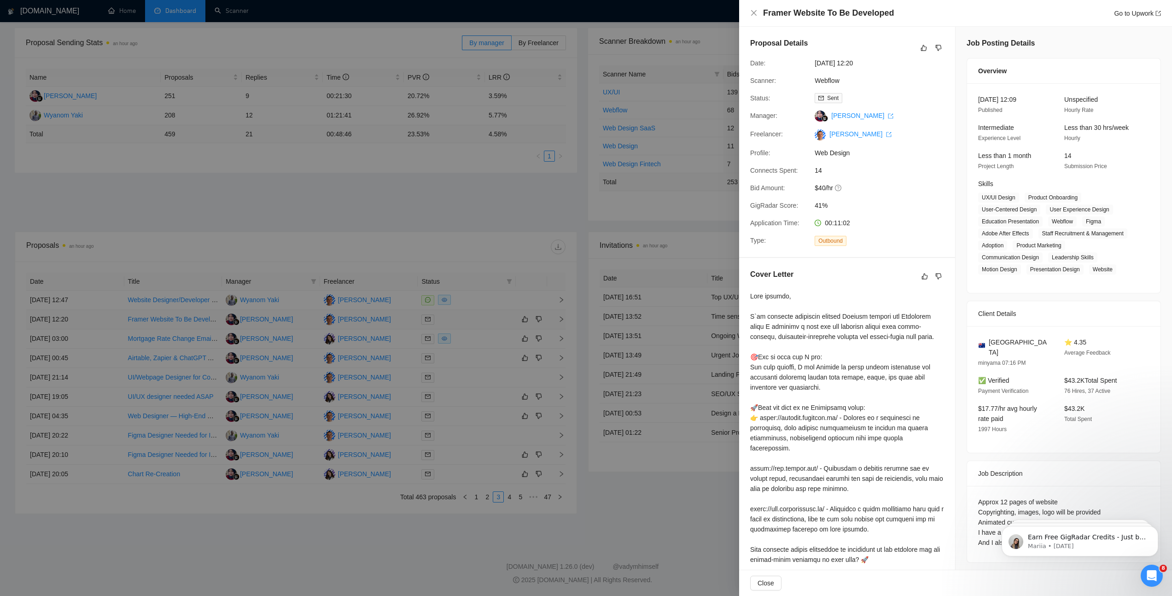
click at [101, 318] on div at bounding box center [586, 298] width 1172 height 596
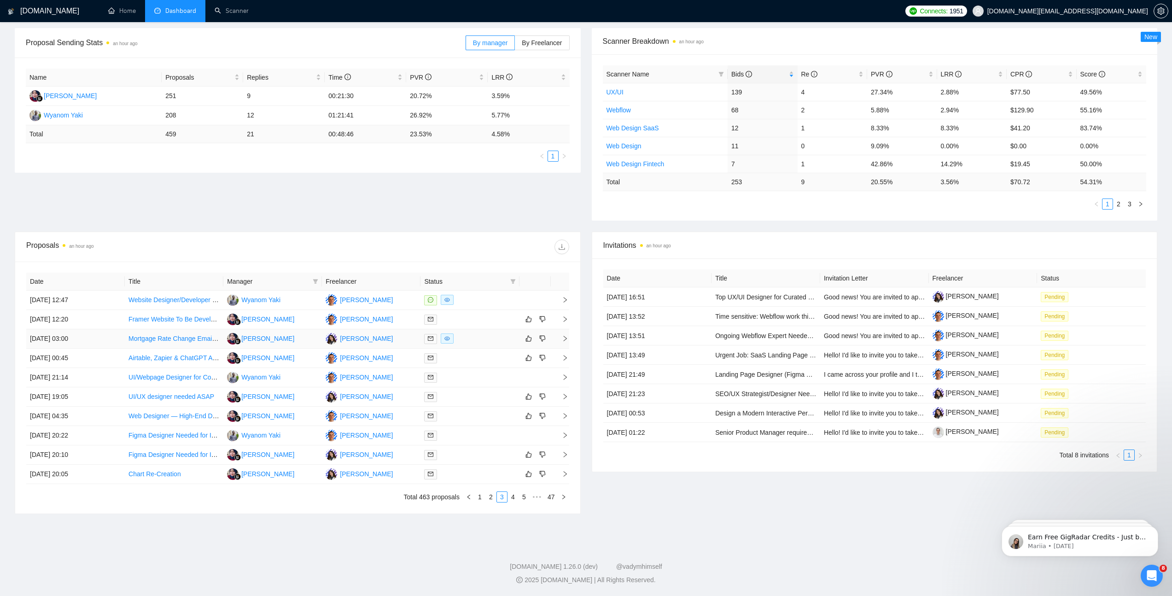
click at [104, 338] on td "[DATE] 03:00" at bounding box center [75, 338] width 99 height 19
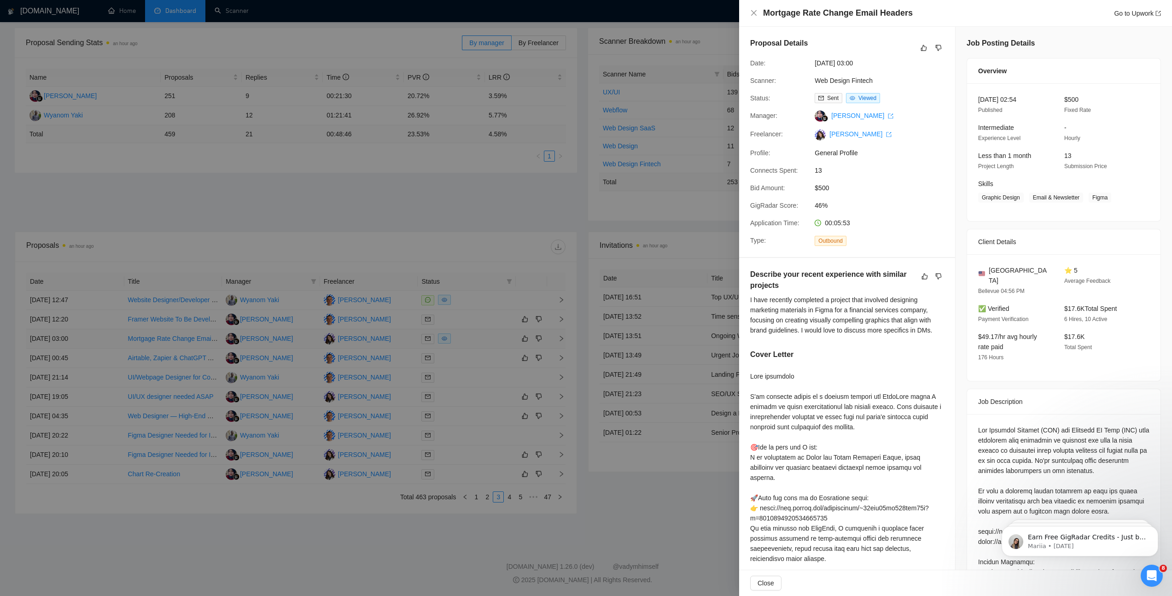
click at [104, 338] on div at bounding box center [586, 298] width 1172 height 596
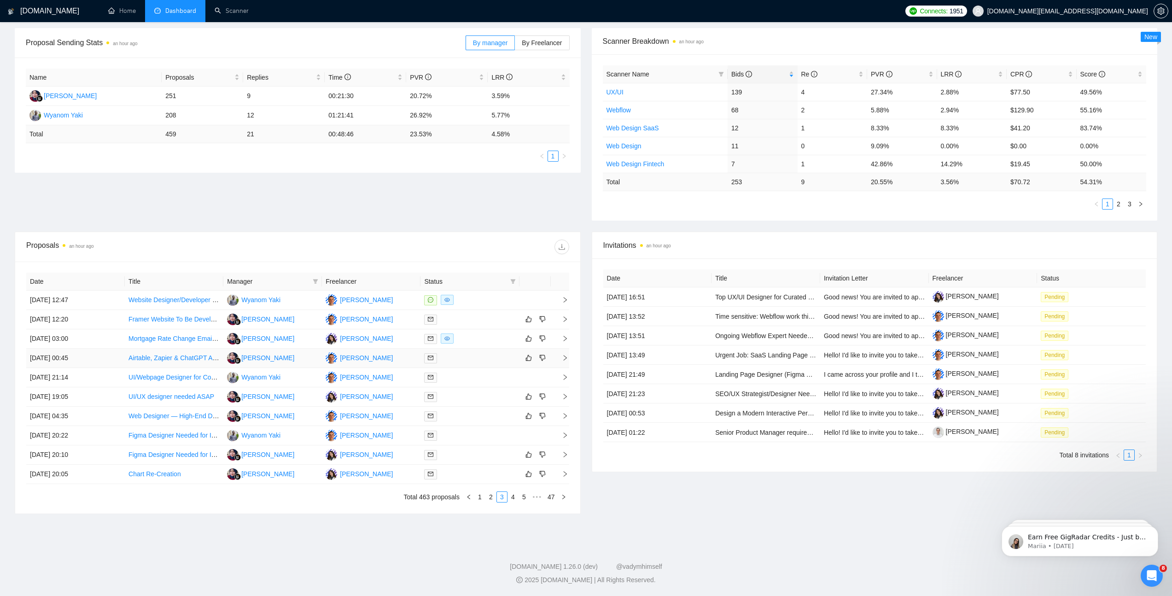
click at [104, 339] on td "[DATE] 00:45" at bounding box center [75, 358] width 99 height 19
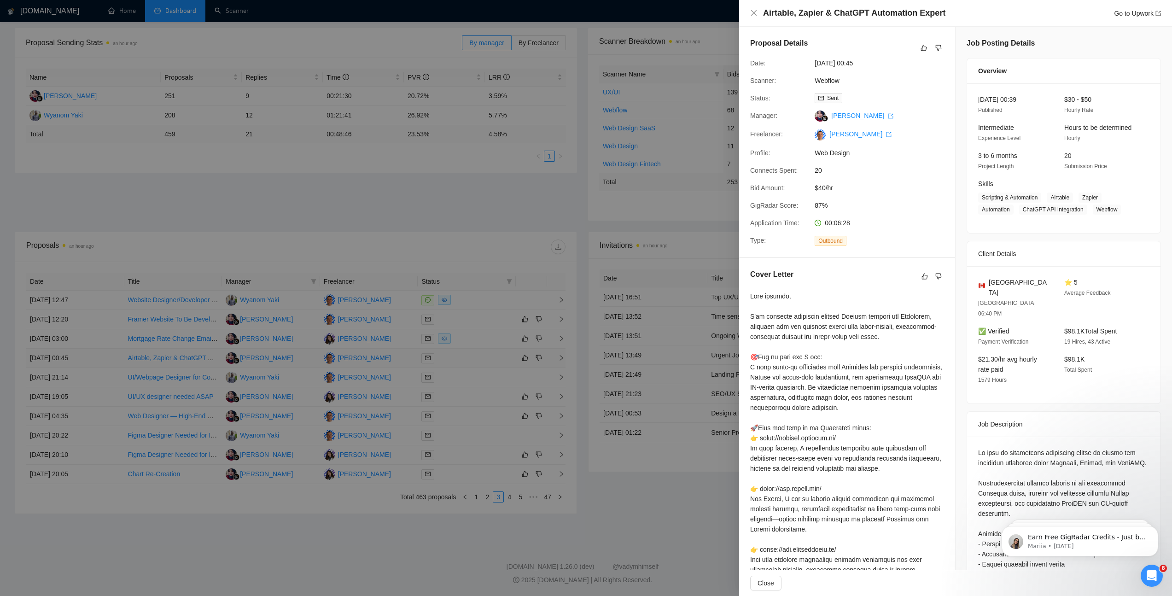
click at [104, 339] on div at bounding box center [586, 298] width 1172 height 596
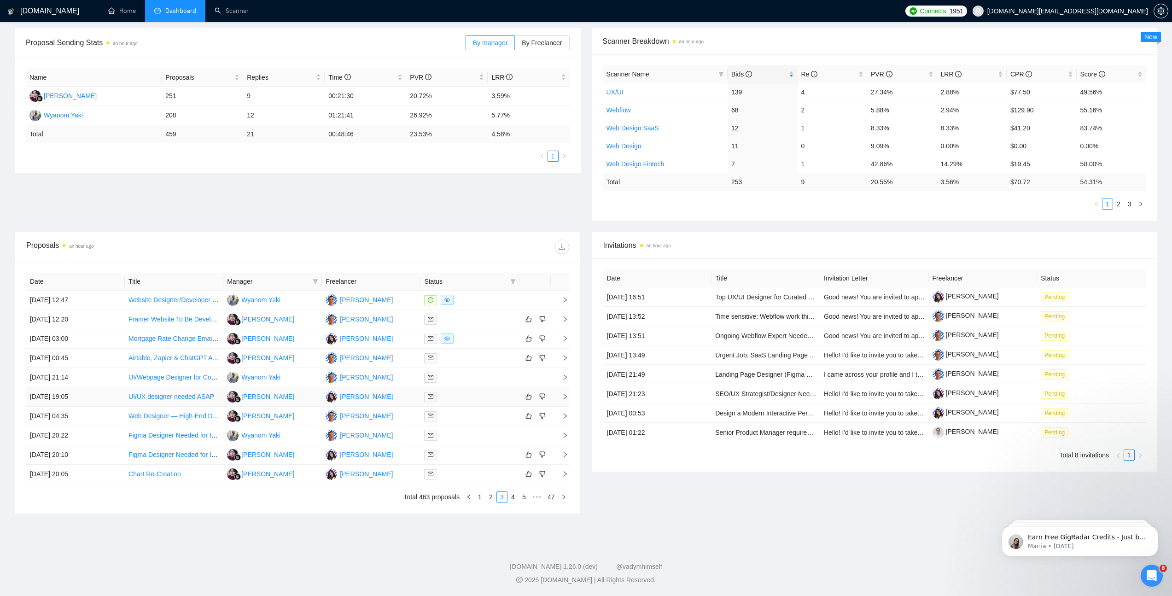
click at [108, 339] on td "[DATE] 19:05" at bounding box center [75, 396] width 99 height 19
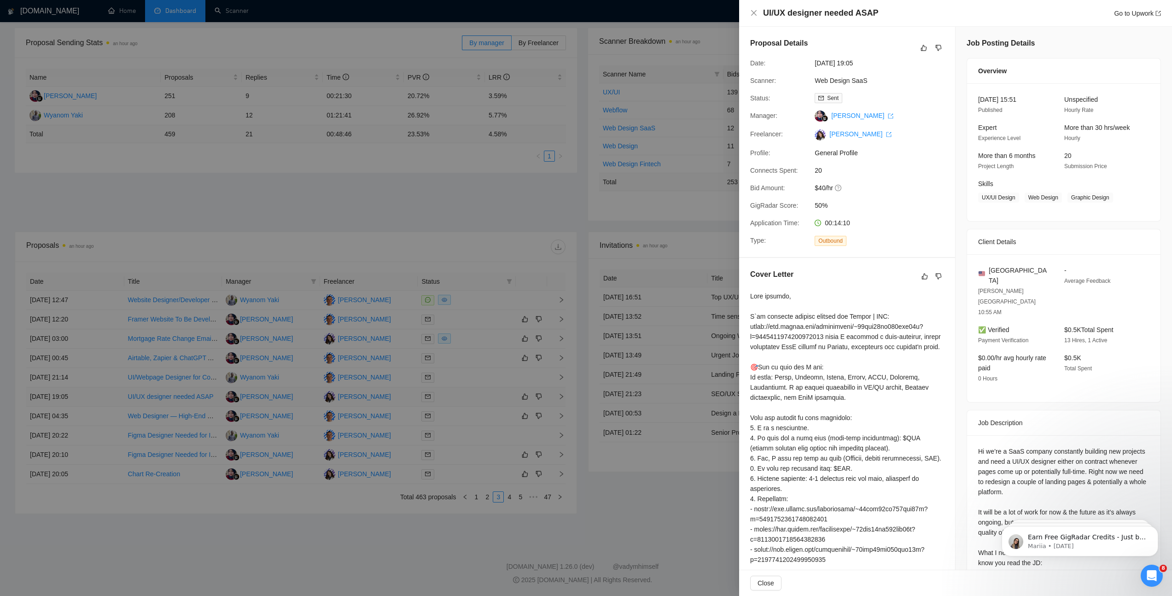
click at [108, 339] on div at bounding box center [586, 298] width 1172 height 596
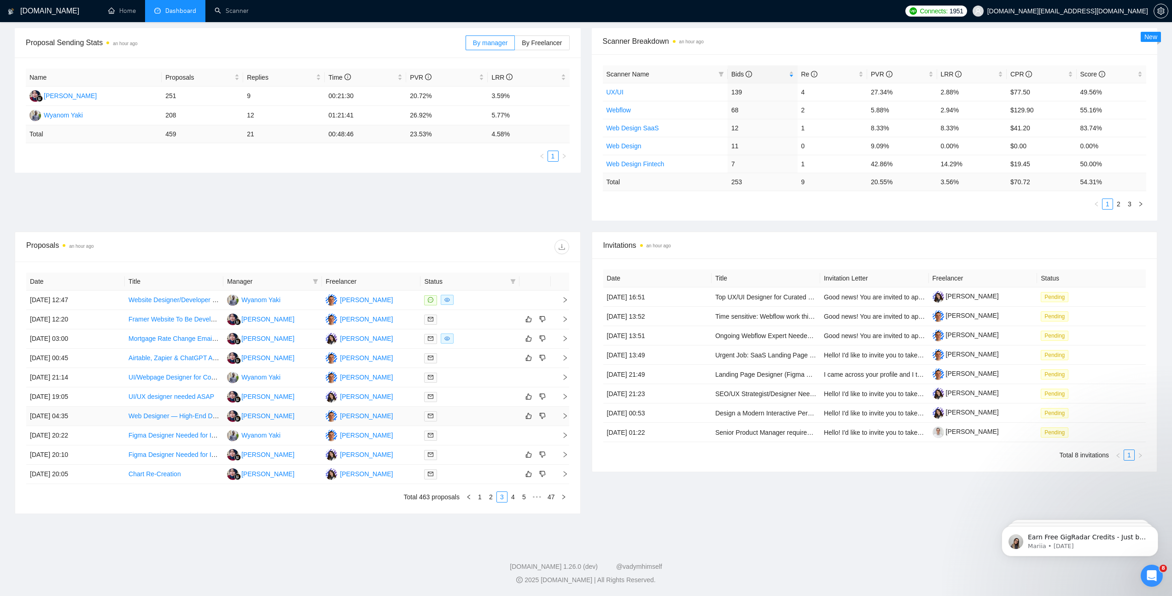
click at [108, 339] on td "[DATE] 04:35" at bounding box center [75, 416] width 99 height 19
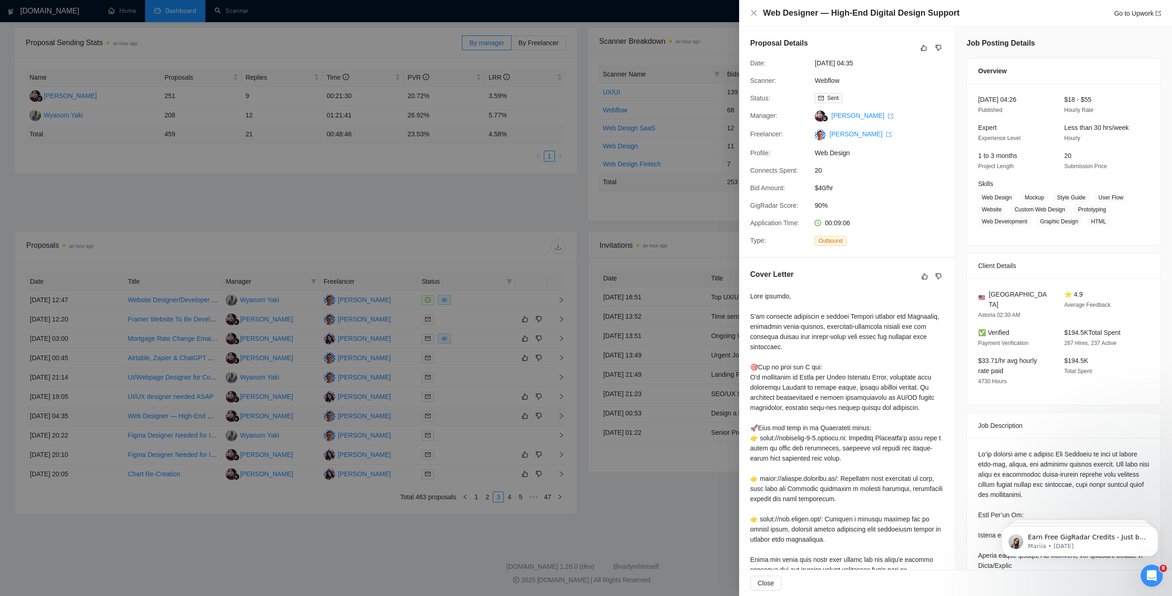
click at [108, 339] on div at bounding box center [586, 298] width 1172 height 596
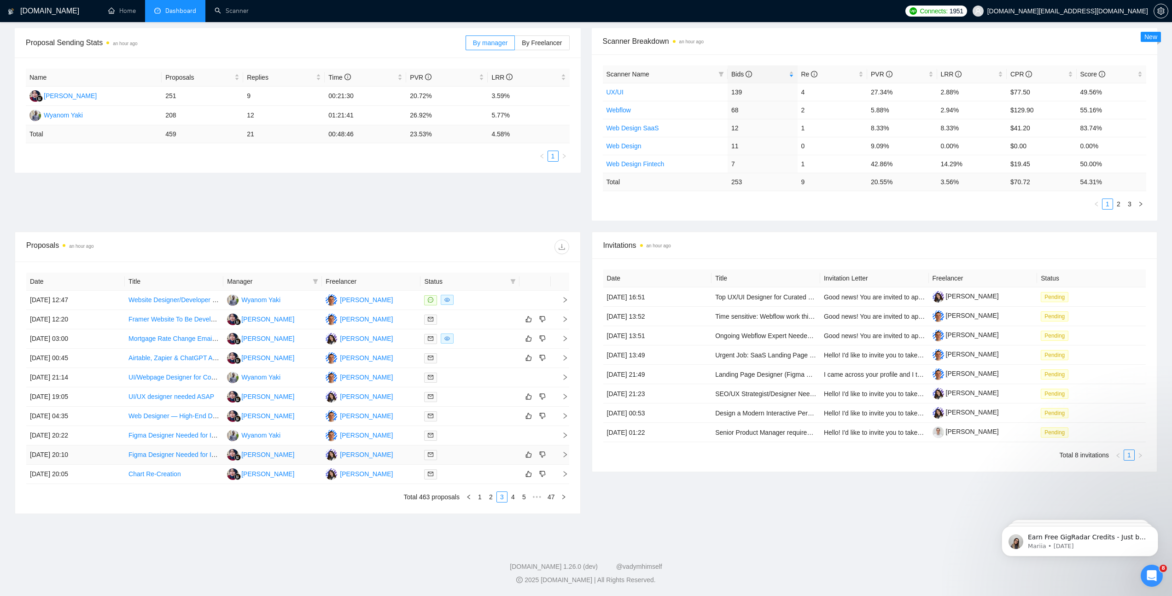
click at [111, 339] on td "[DATE] 20:10" at bounding box center [75, 454] width 99 height 19
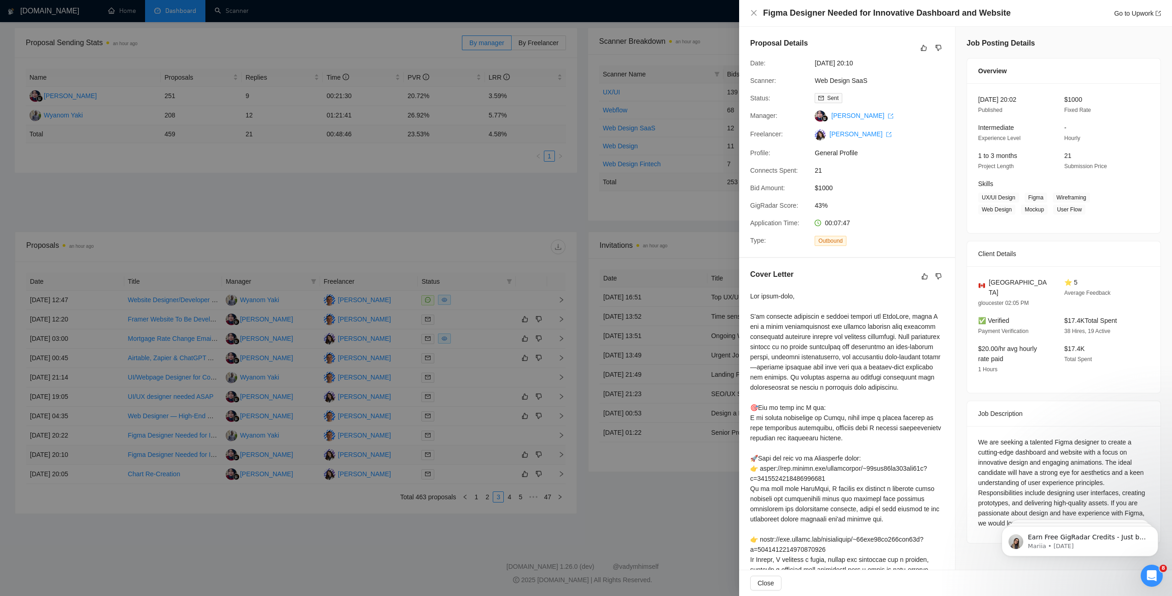
click at [111, 339] on div at bounding box center [586, 298] width 1172 height 596
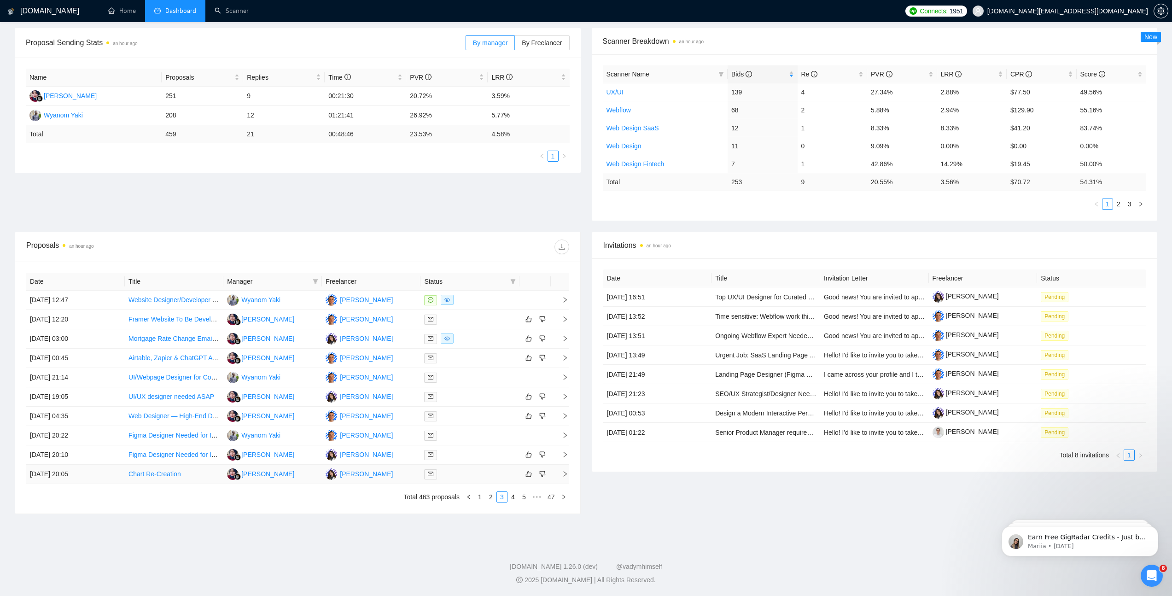
click at [109, 339] on td "[DATE] 20:05" at bounding box center [75, 474] width 99 height 19
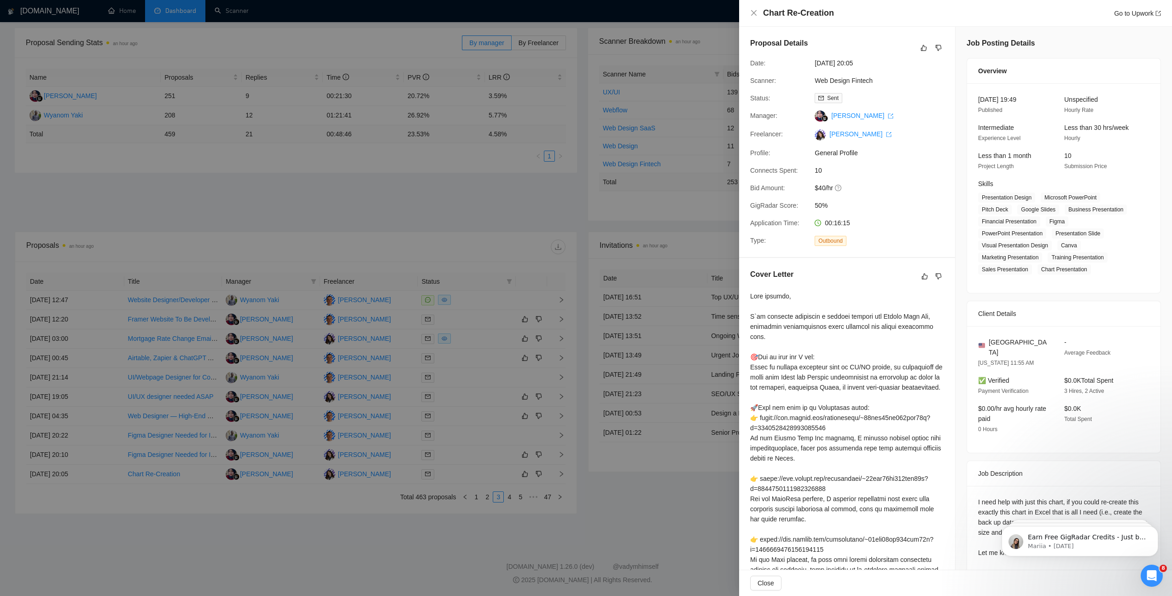
click at [111, 339] on div at bounding box center [586, 298] width 1172 height 596
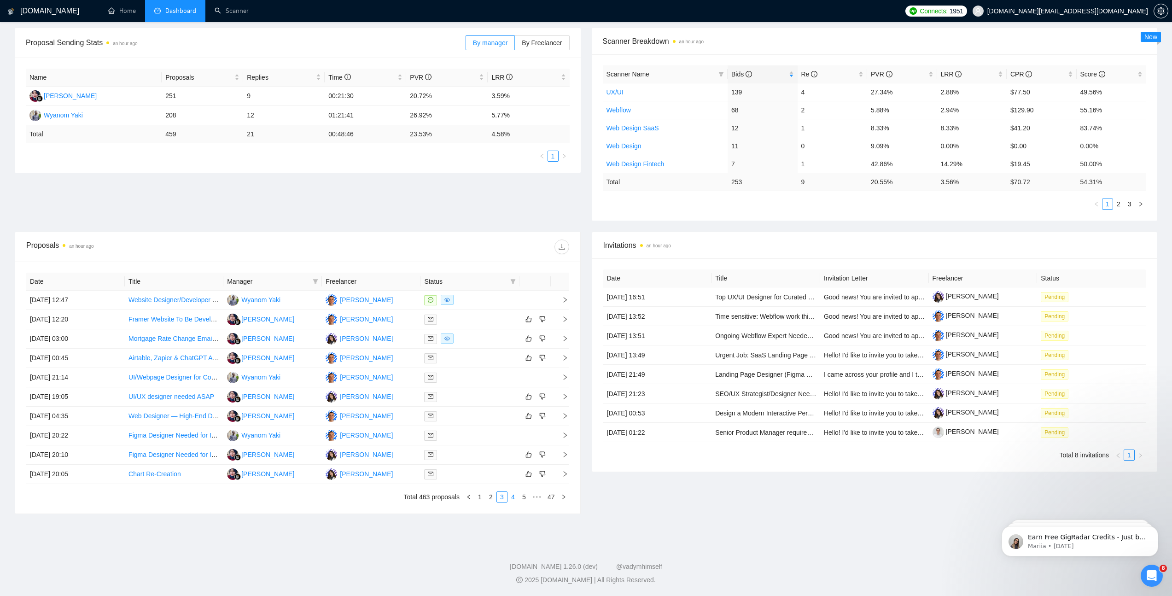
click at [513, 339] on link "4" at bounding box center [513, 497] width 10 height 10
click at [113, 316] on td "[DATE] 16:50" at bounding box center [75, 319] width 99 height 19
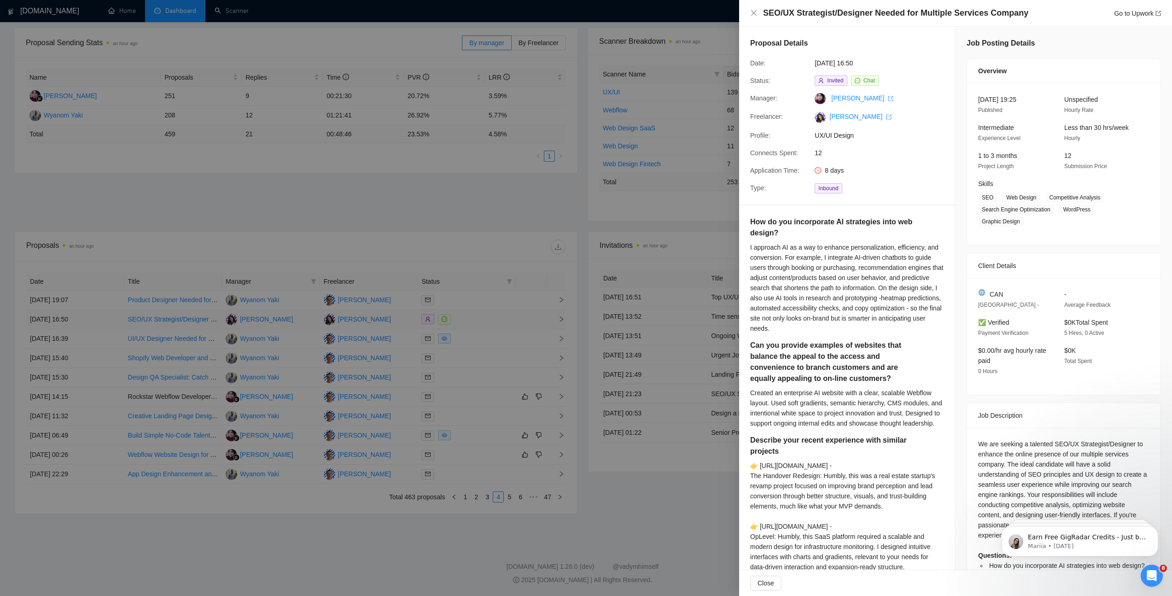
click at [113, 316] on div at bounding box center [586, 298] width 1172 height 596
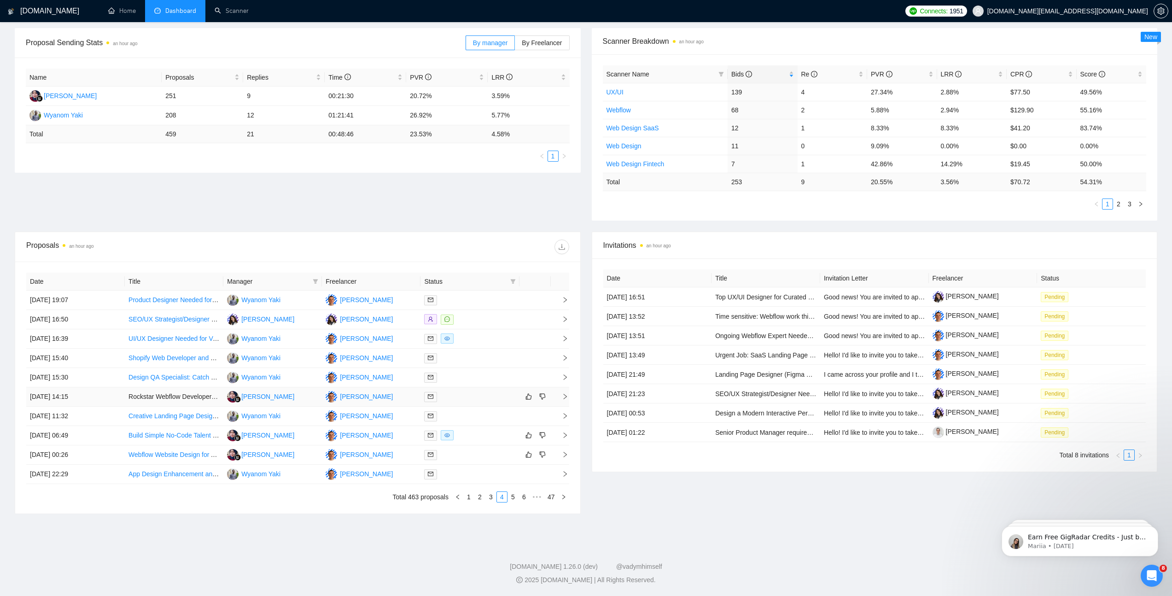
click at [119, 339] on td "[DATE] 14:15" at bounding box center [75, 396] width 99 height 19
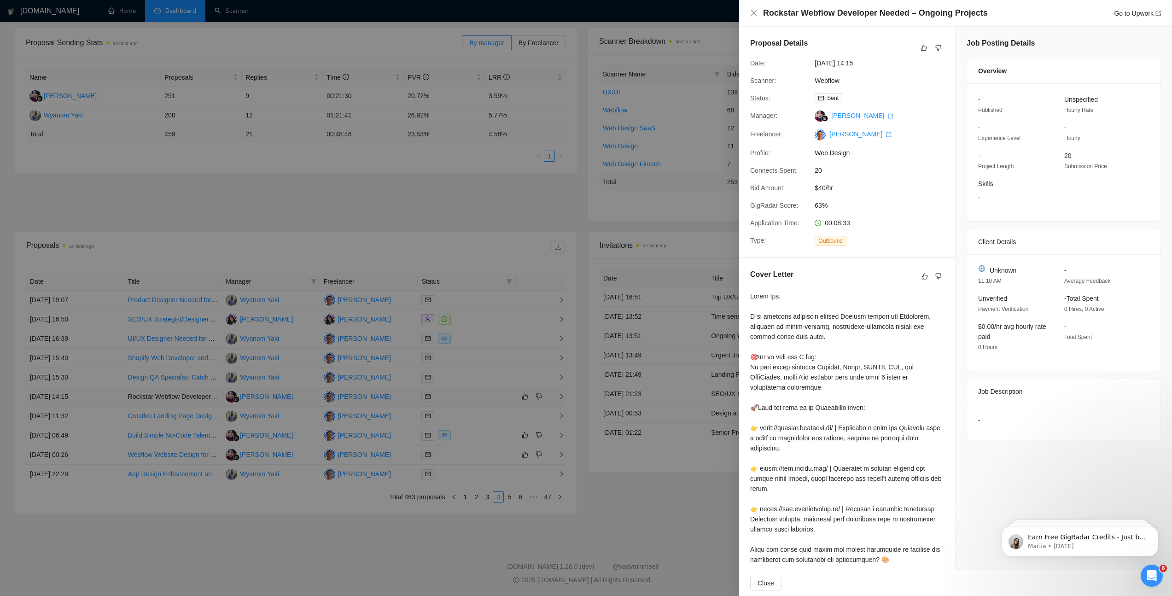
click at [119, 339] on div at bounding box center [586, 298] width 1172 height 596
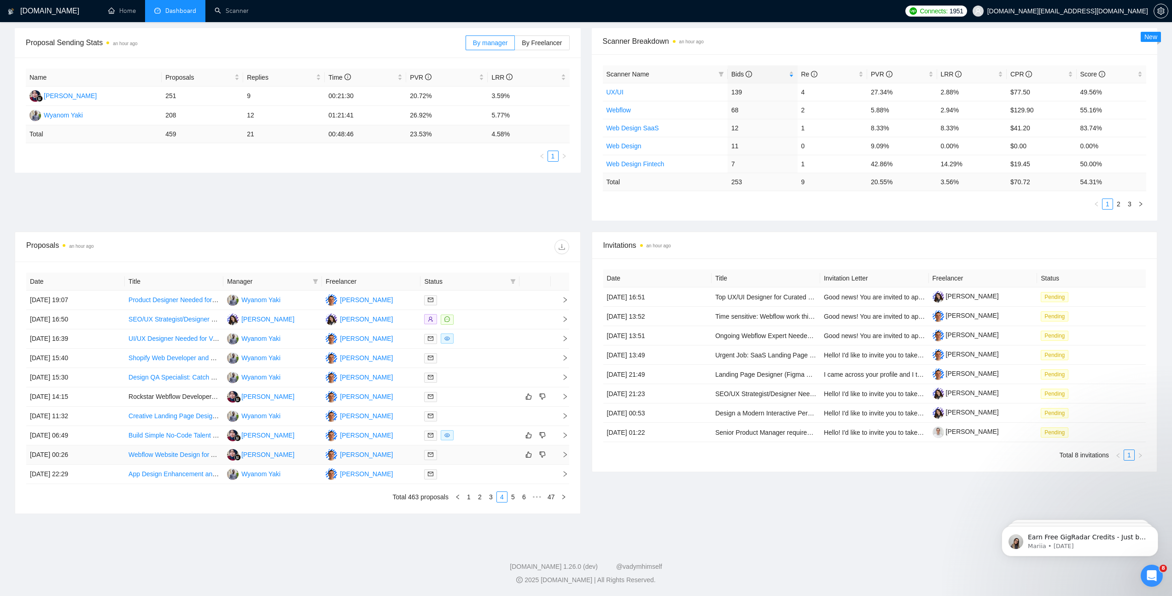
click at [120, 339] on td "[DATE] 00:26" at bounding box center [75, 454] width 99 height 19
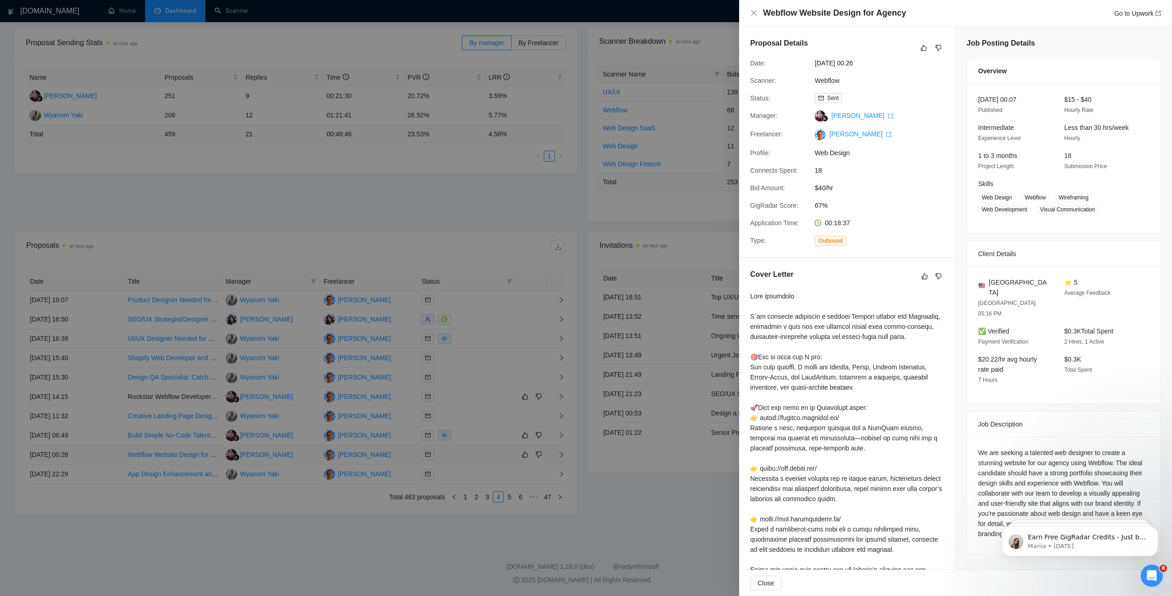
click at [120, 339] on div at bounding box center [586, 298] width 1172 height 596
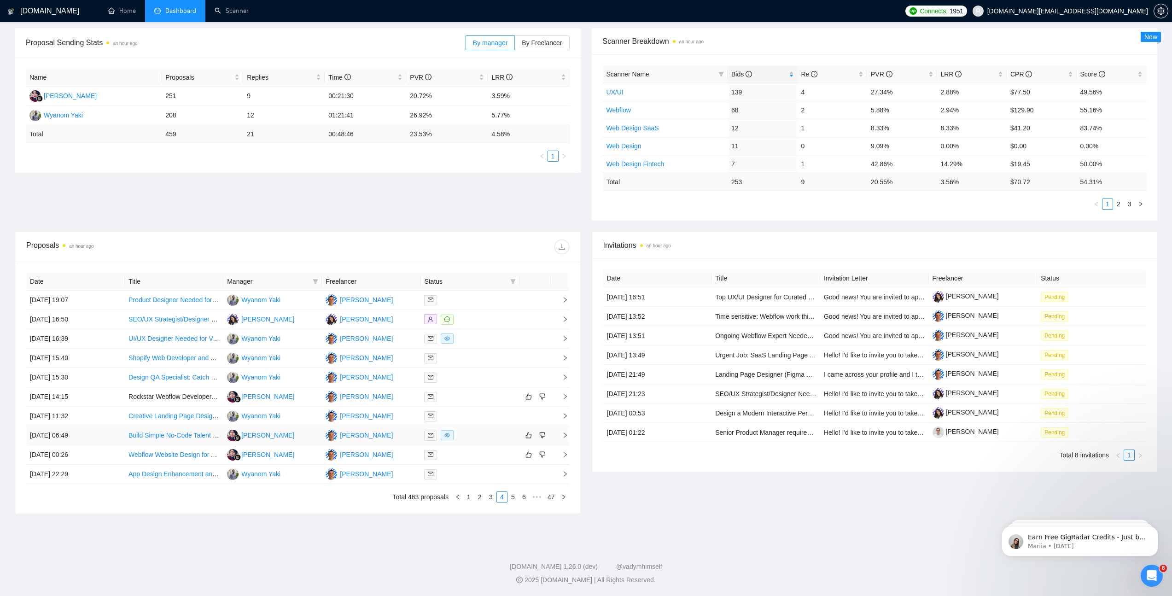
click at [118, 339] on td "[DATE] 06:49" at bounding box center [75, 435] width 99 height 19
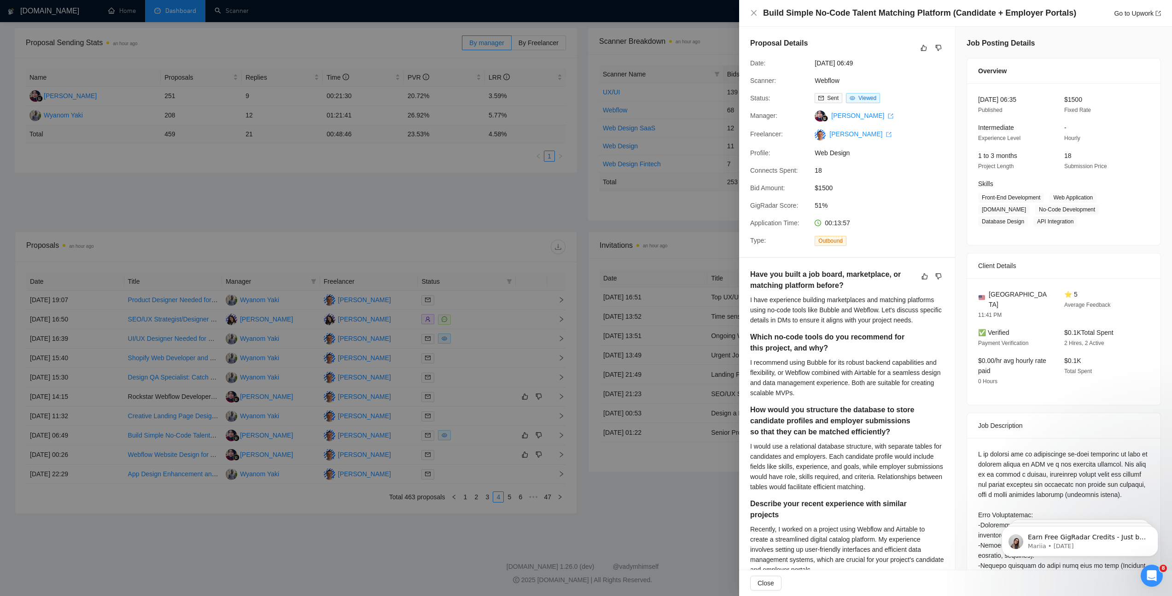
click at [116, 339] on div at bounding box center [586, 298] width 1172 height 596
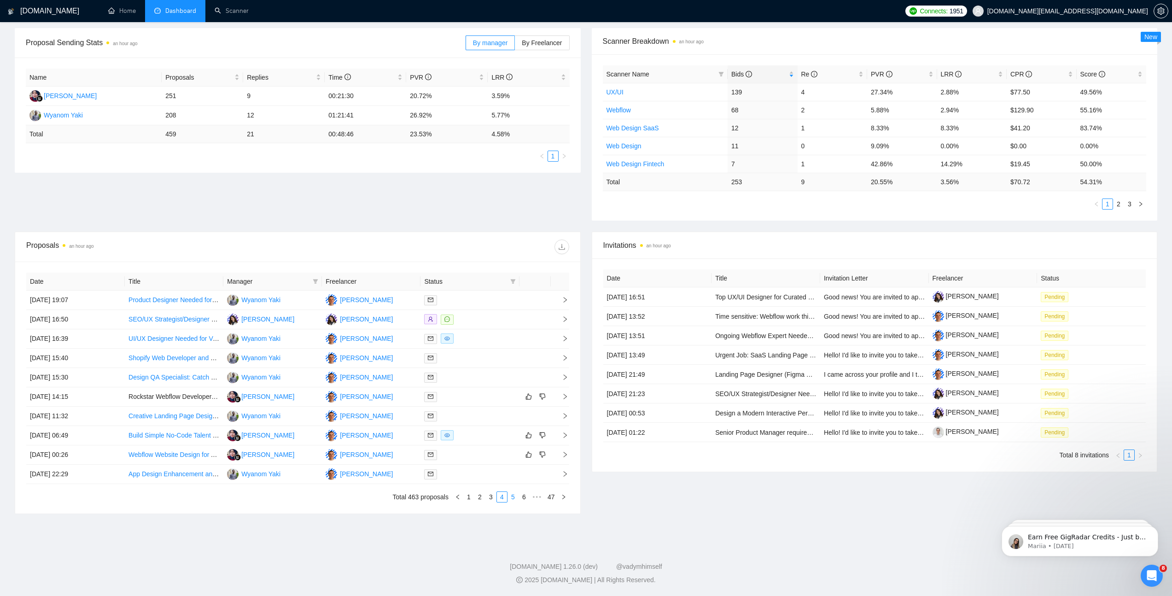
click at [513, 339] on link "5" at bounding box center [513, 497] width 10 height 10
click at [105, 339] on td "[DATE] 15:21" at bounding box center [75, 377] width 99 height 19
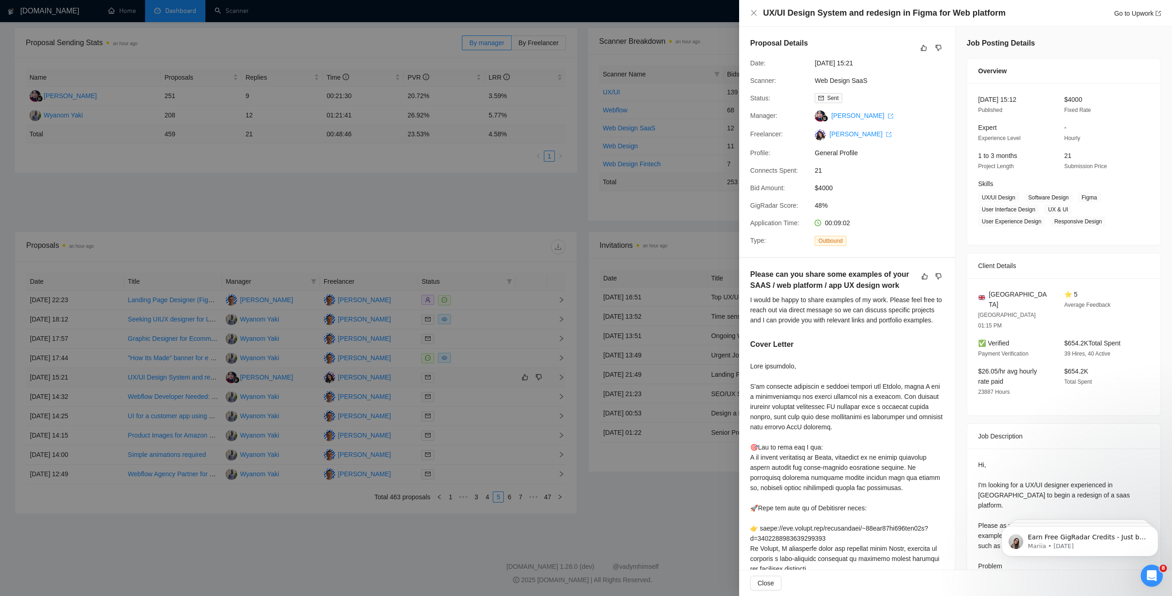
click at [105, 339] on div at bounding box center [586, 298] width 1172 height 596
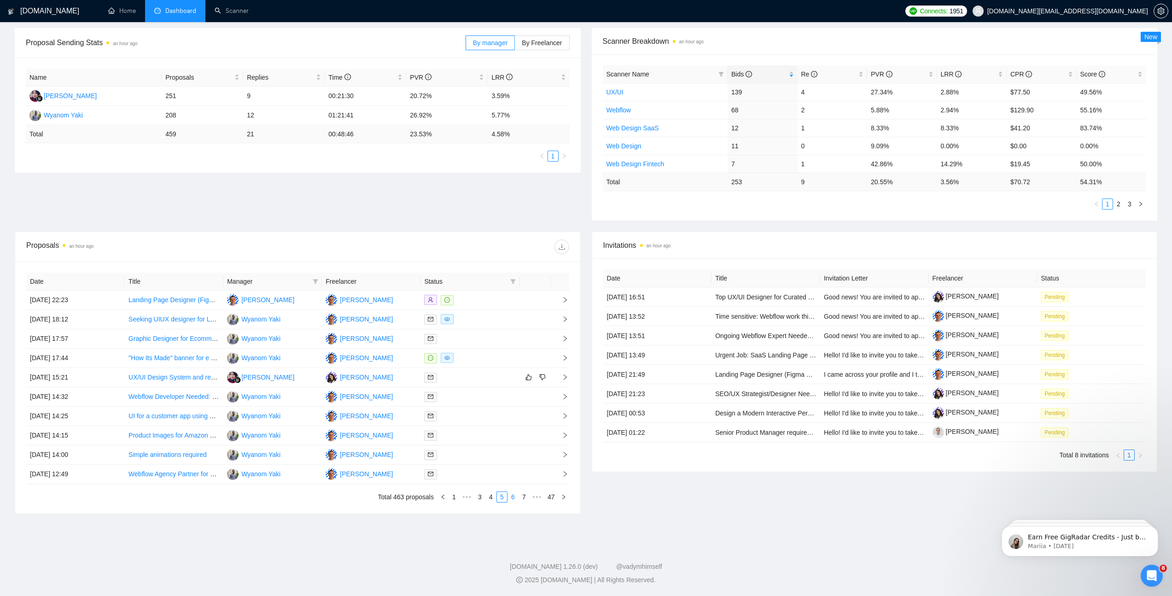
click at [513, 339] on link "6" at bounding box center [513, 497] width 10 height 10
click at [114, 339] on td "[DATE] 09:45" at bounding box center [75, 358] width 99 height 19
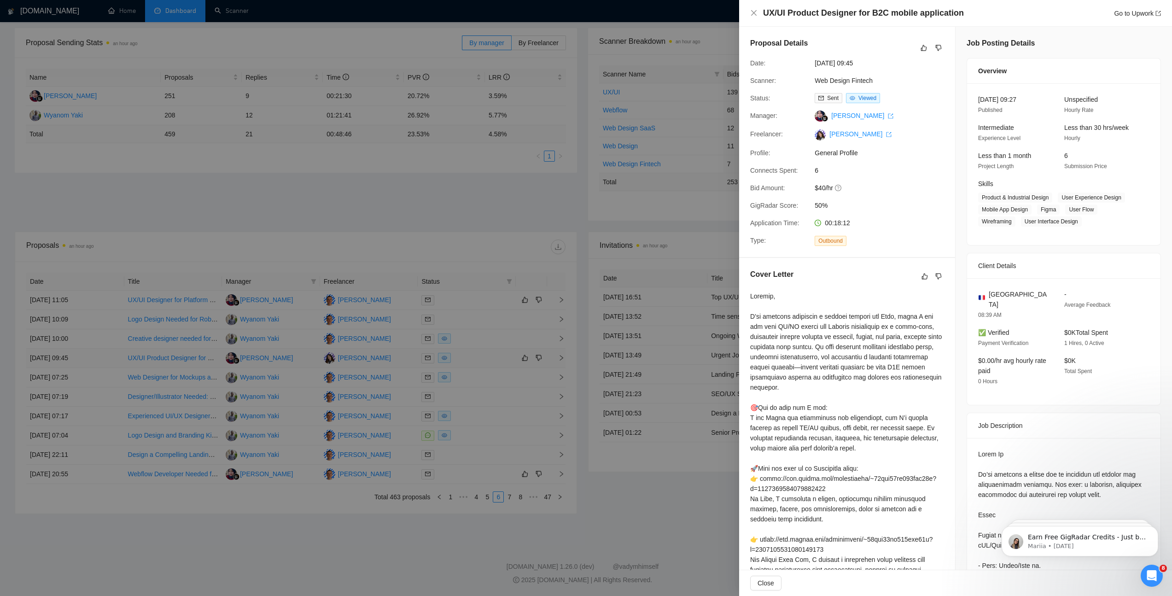
click at [114, 339] on div at bounding box center [586, 298] width 1172 height 596
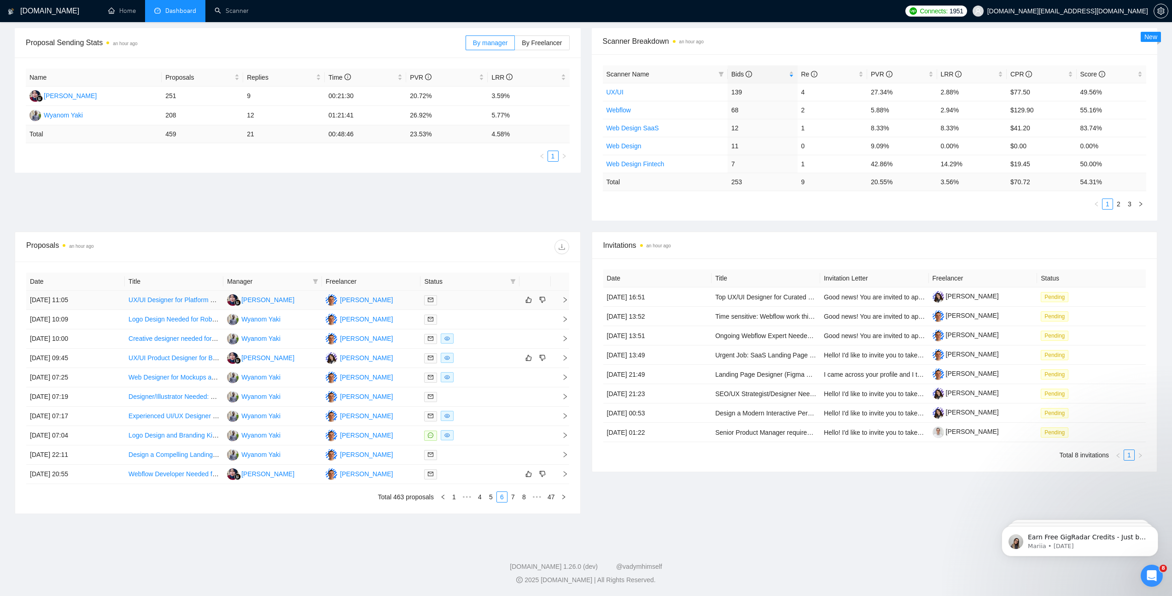
click at [122, 303] on td "[DATE] 11:05" at bounding box center [75, 300] width 99 height 19
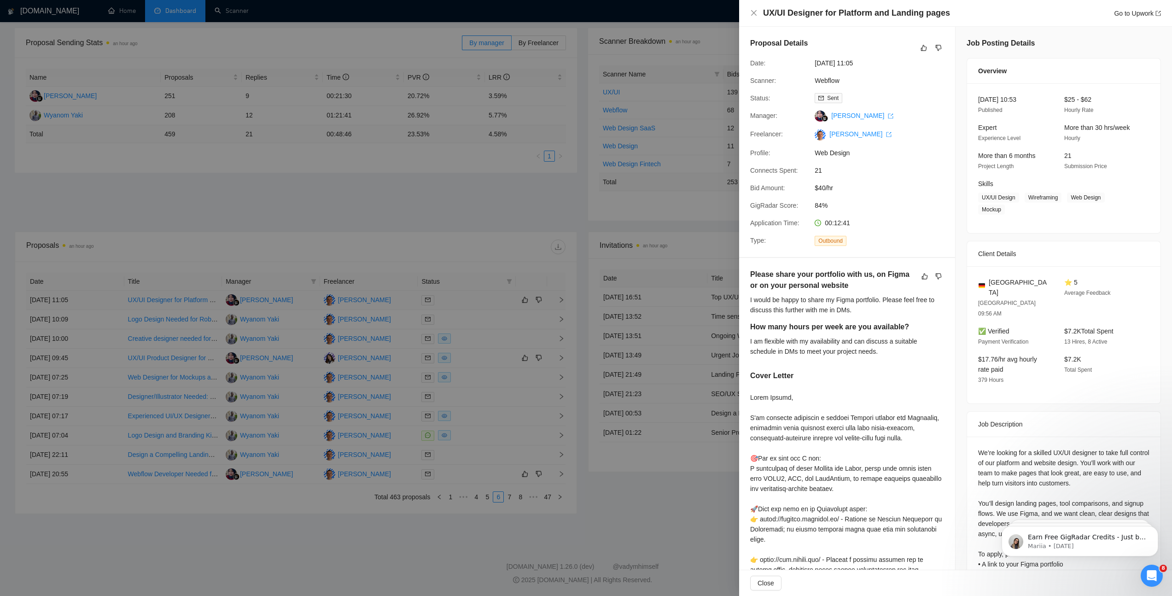
click at [122, 303] on div at bounding box center [586, 298] width 1172 height 596
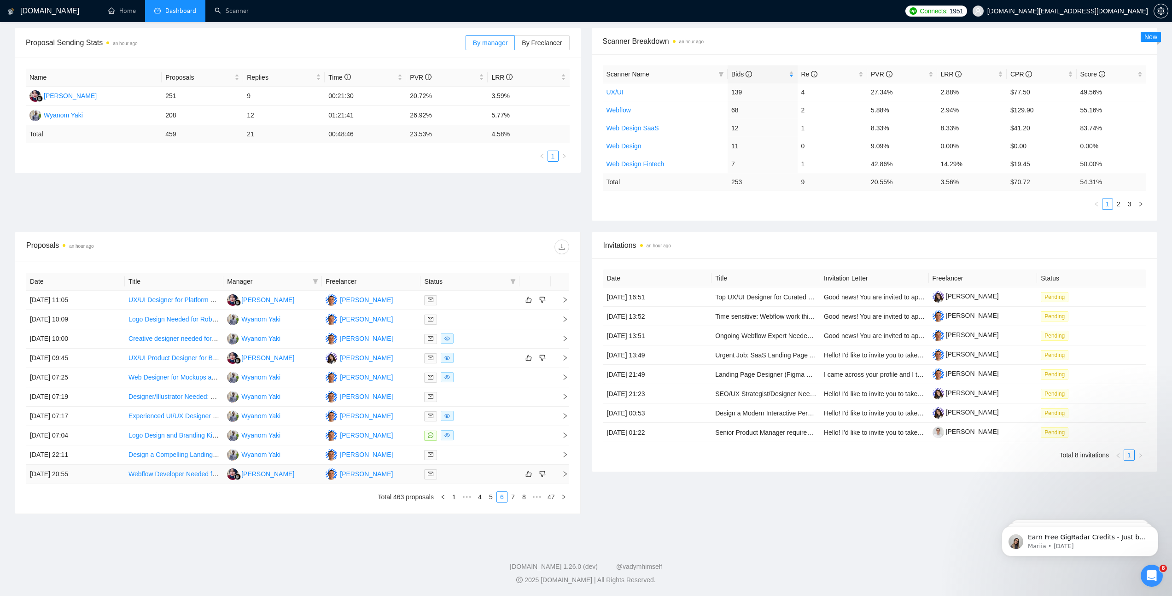
click at [111, 339] on td "[DATE] 20:55" at bounding box center [75, 474] width 99 height 19
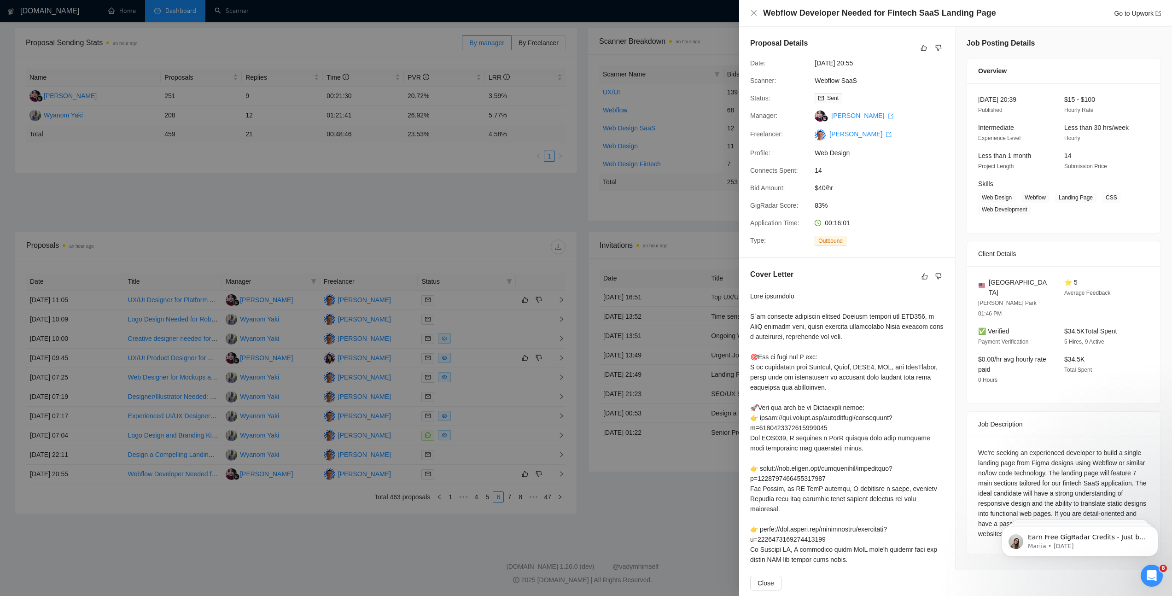
click at [110, 339] on div at bounding box center [586, 298] width 1172 height 596
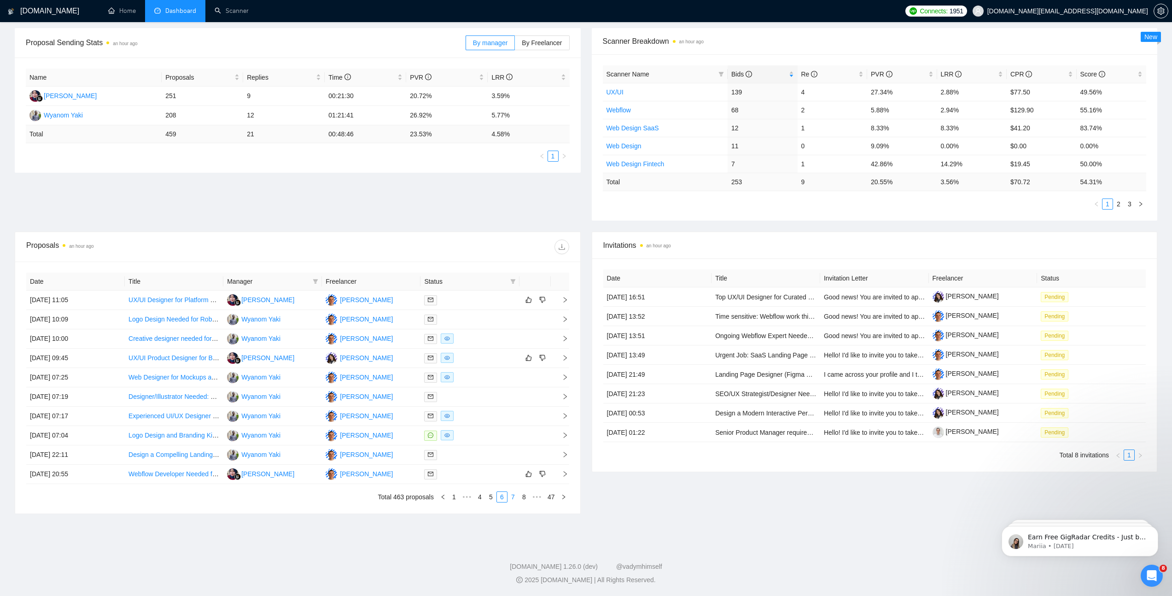
click at [512, 339] on link "7" at bounding box center [513, 497] width 10 height 10
click at [106, 339] on td "[DATE] 17:46" at bounding box center [75, 396] width 99 height 19
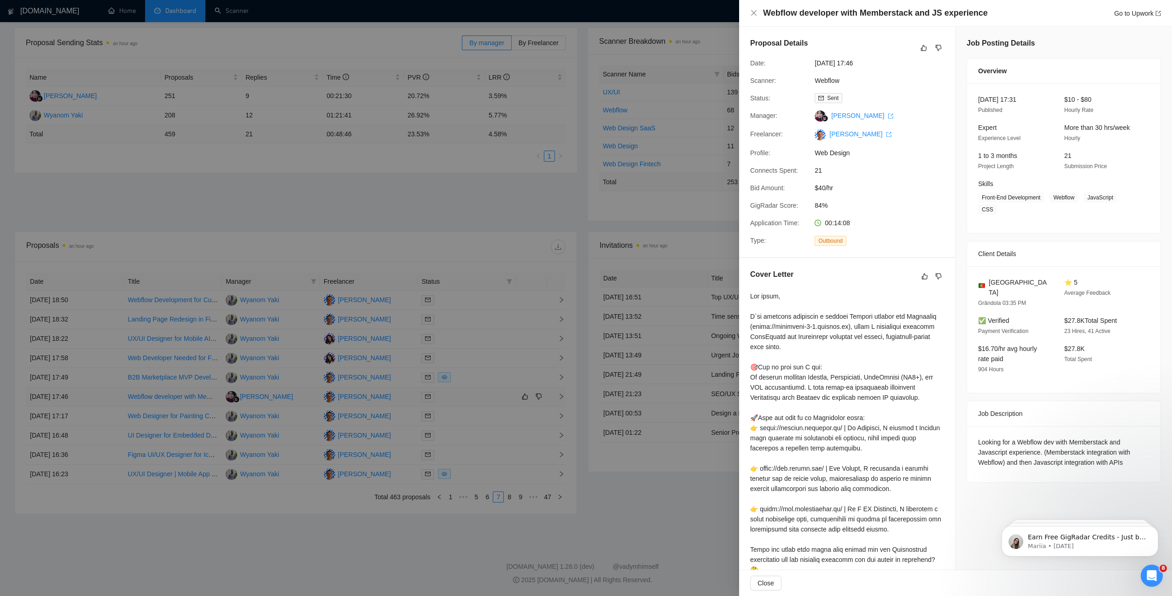
click at [106, 339] on div at bounding box center [586, 298] width 1172 height 596
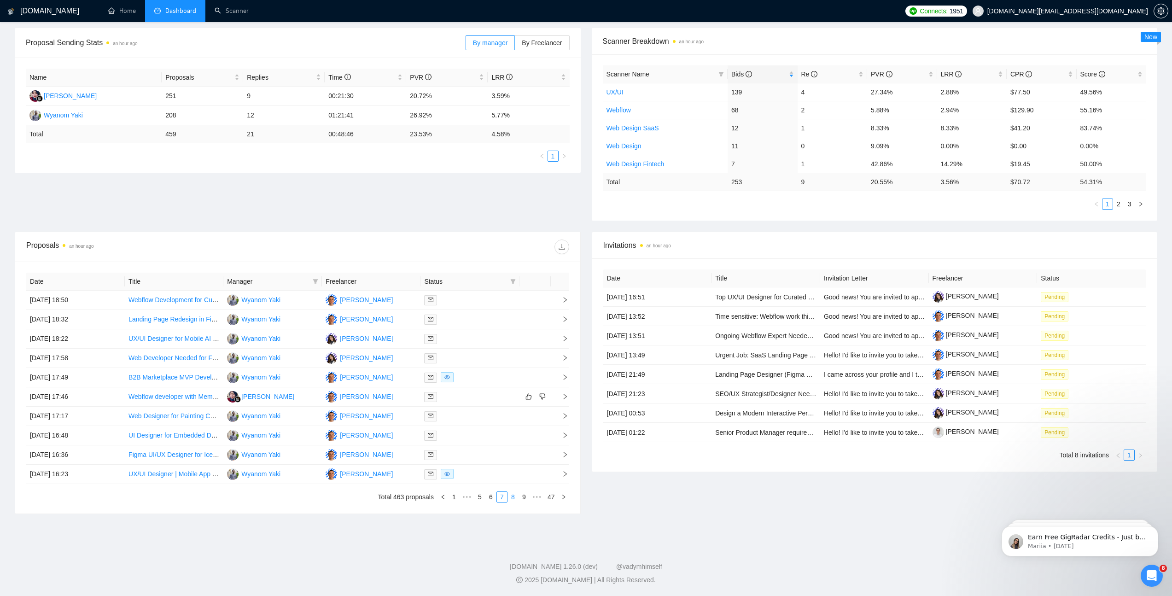
click at [510, 339] on link "8" at bounding box center [513, 497] width 10 height 10
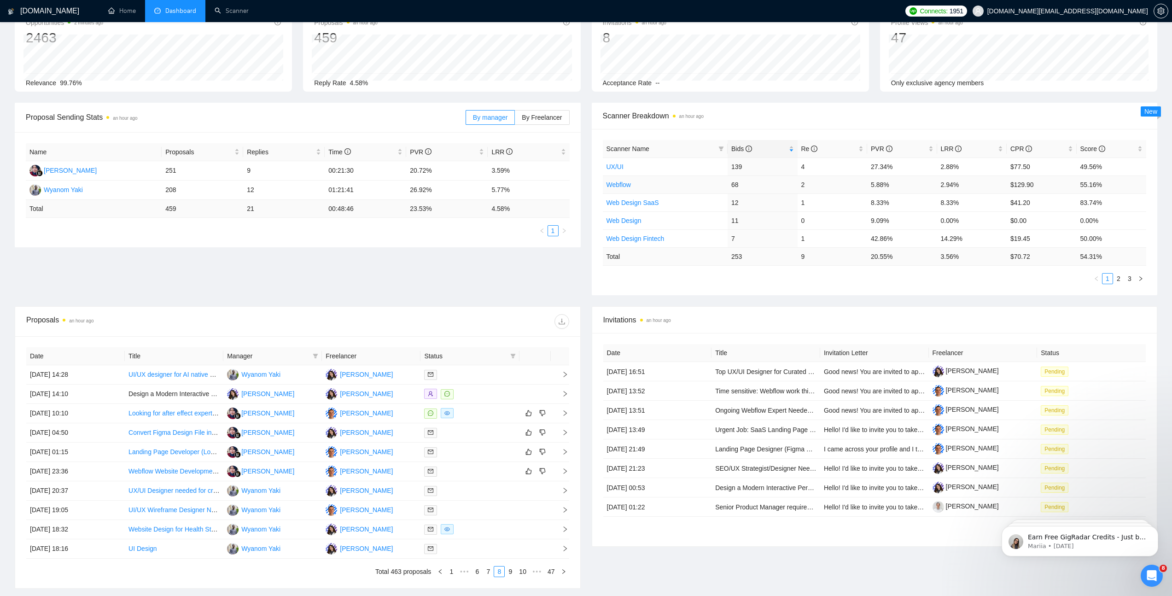
scroll to position [59, 0]
click at [689, 154] on span "Bids" at bounding box center [759, 149] width 56 height 10
click at [689, 150] on span "Bids" at bounding box center [759, 149] width 56 height 10
click at [634, 184] on td "Webflow" at bounding box center [665, 185] width 125 height 18
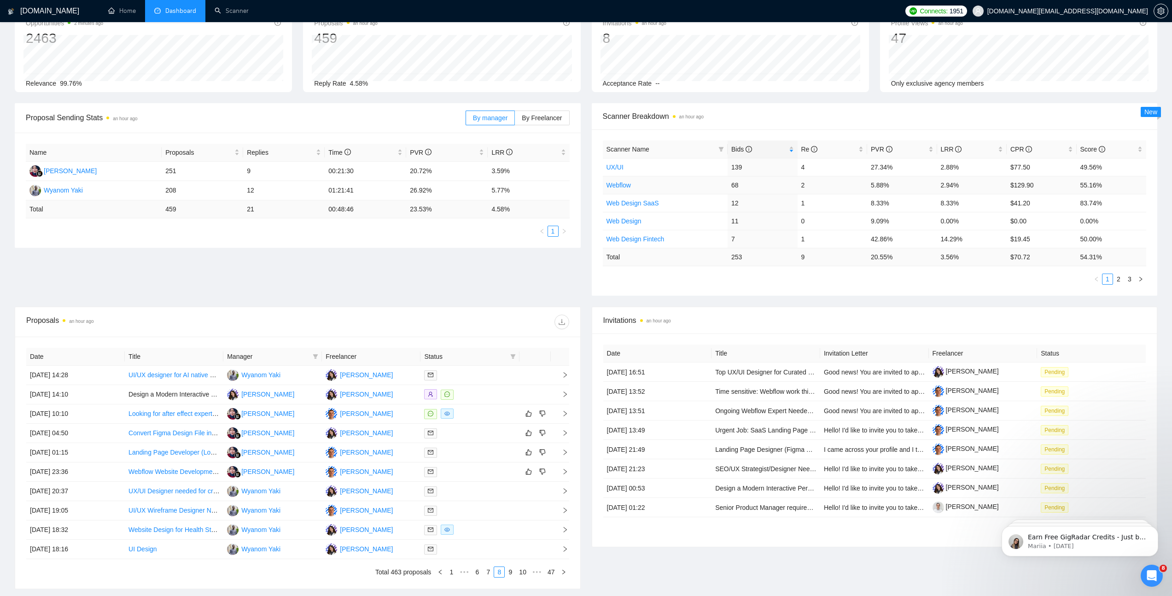
click at [625, 186] on link "Webflow" at bounding box center [618, 184] width 24 height 7
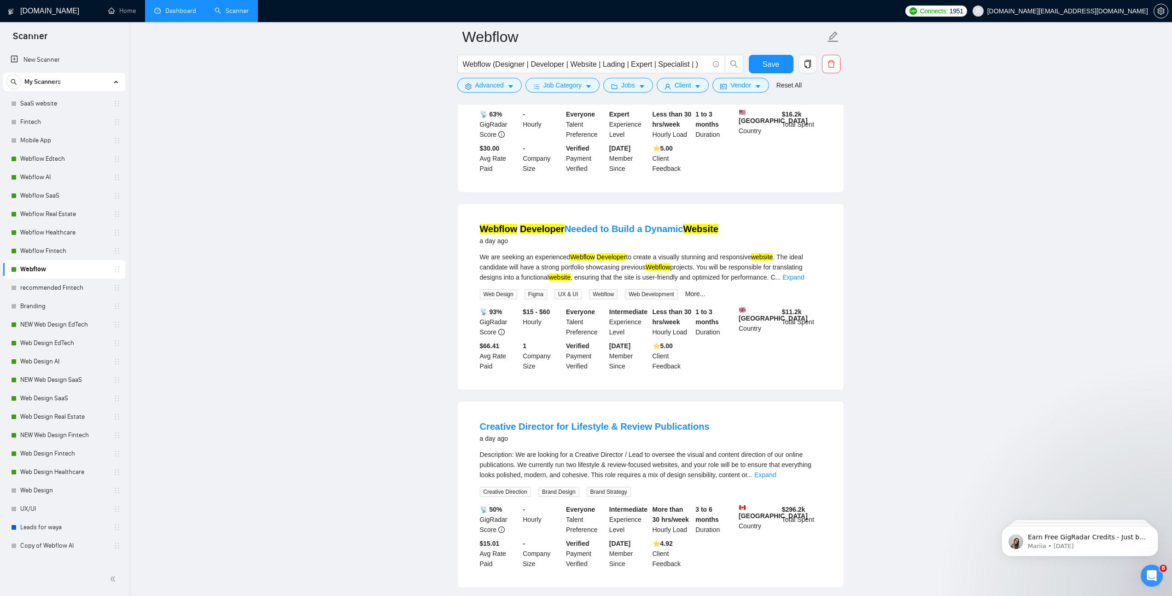
scroll to position [698, 0]
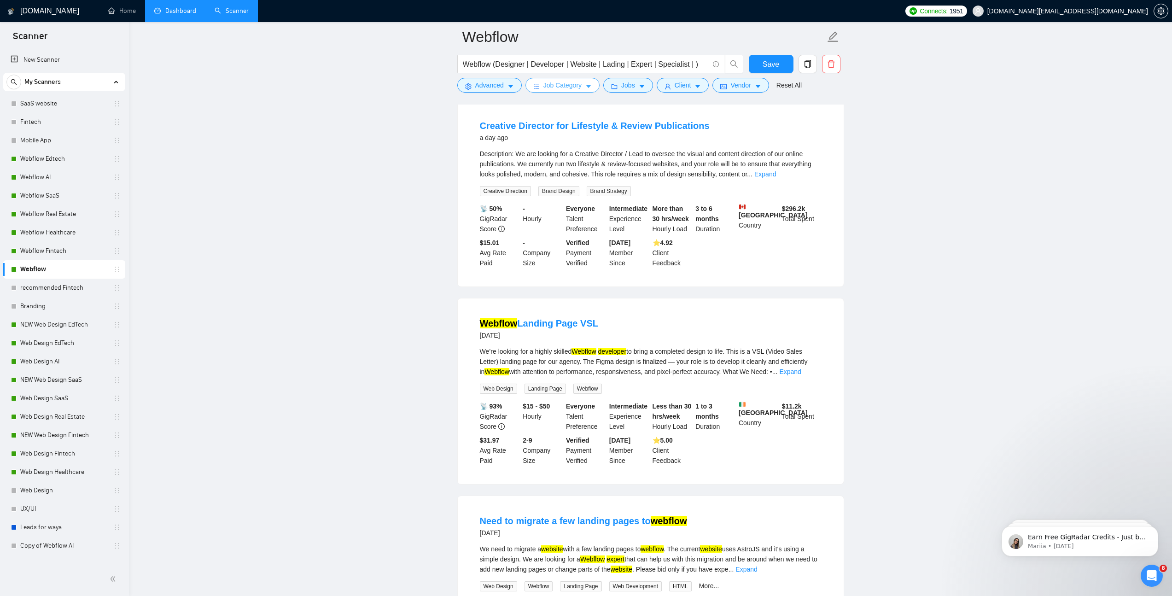
click at [575, 90] on span "Job Category" at bounding box center [562, 85] width 38 height 10
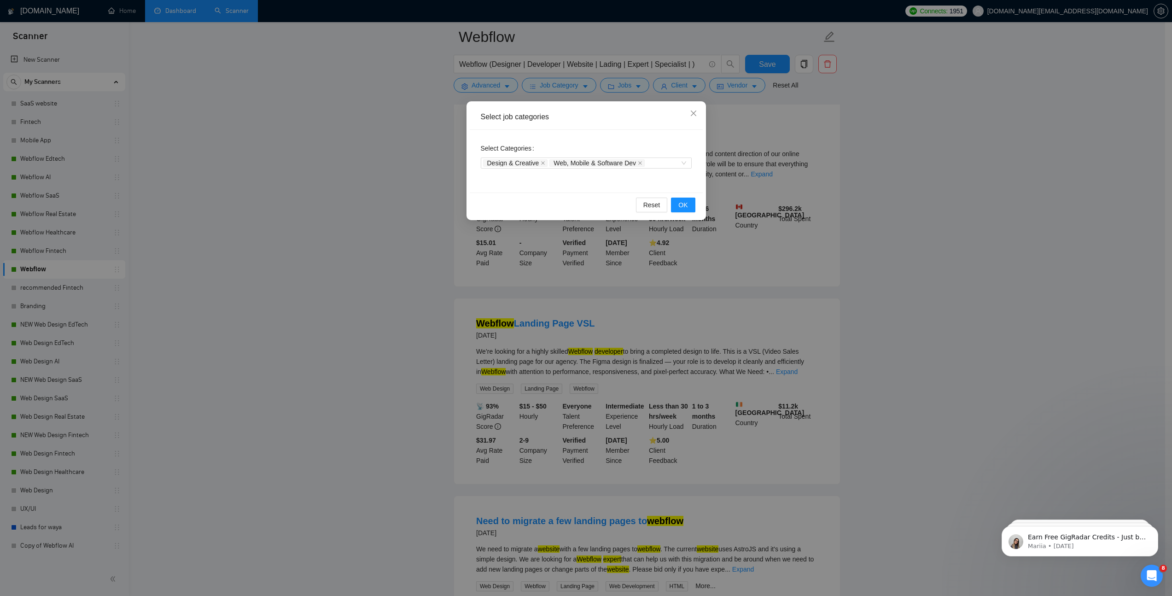
click at [356, 177] on div "Select job categories Select Categories Design & Creative Web, Mobile & Softwar…" at bounding box center [586, 298] width 1172 height 596
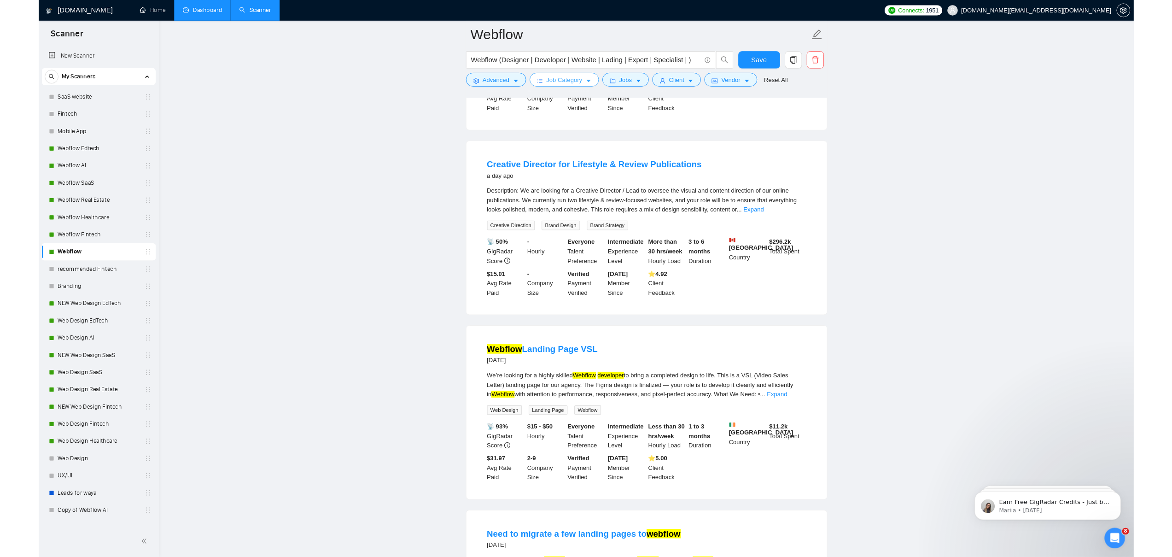
scroll to position [647, 0]
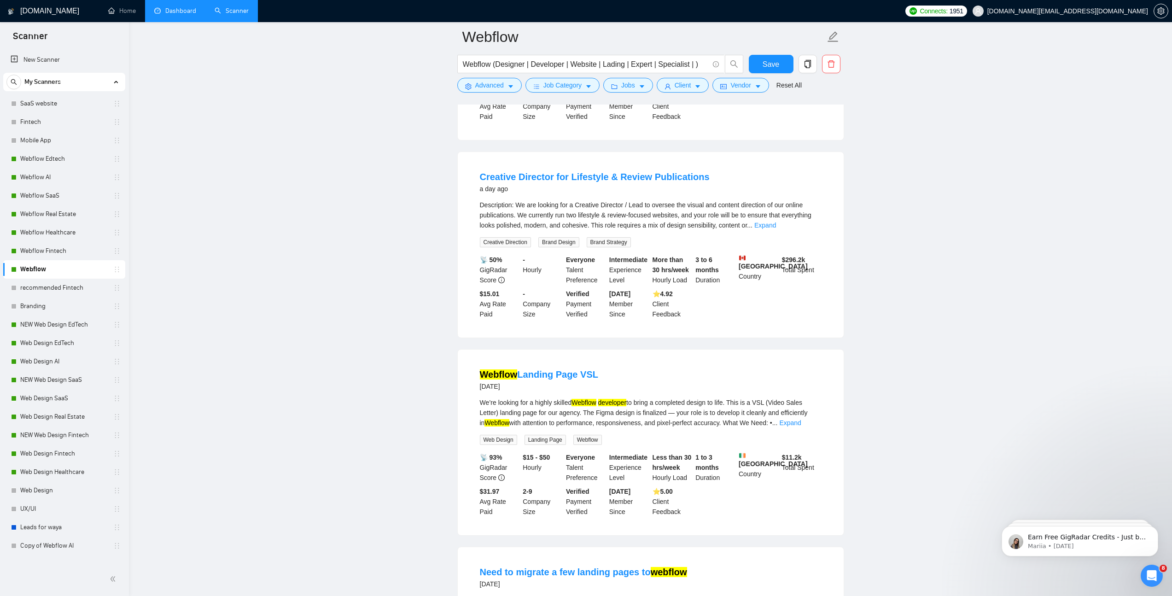
click at [556, 194] on div "a day ago" at bounding box center [595, 188] width 230 height 11
click at [557, 181] on link "Creative Director for Lifestyle & Review Publications" at bounding box center [595, 177] width 230 height 10
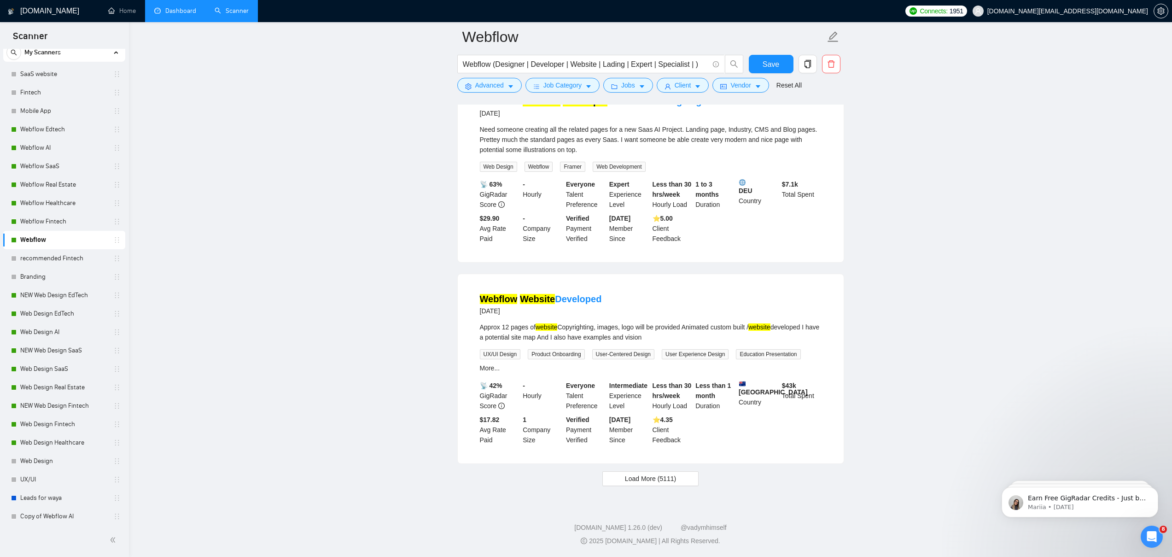
scroll to position [32, 0]
